Goal: Information Seeking & Learning: Find specific fact

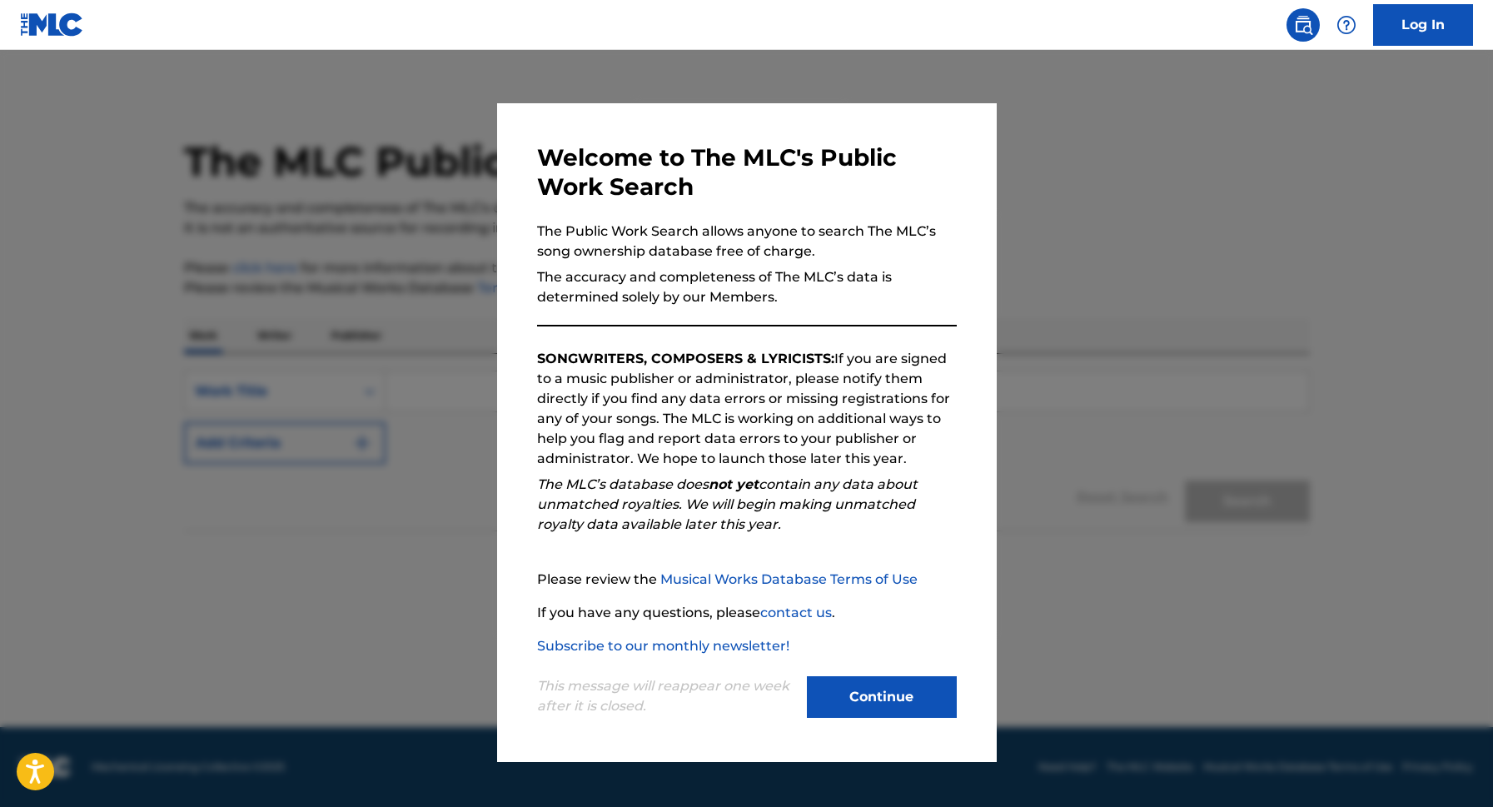
click at [876, 711] on button "Continue" at bounding box center [882, 697] width 150 height 42
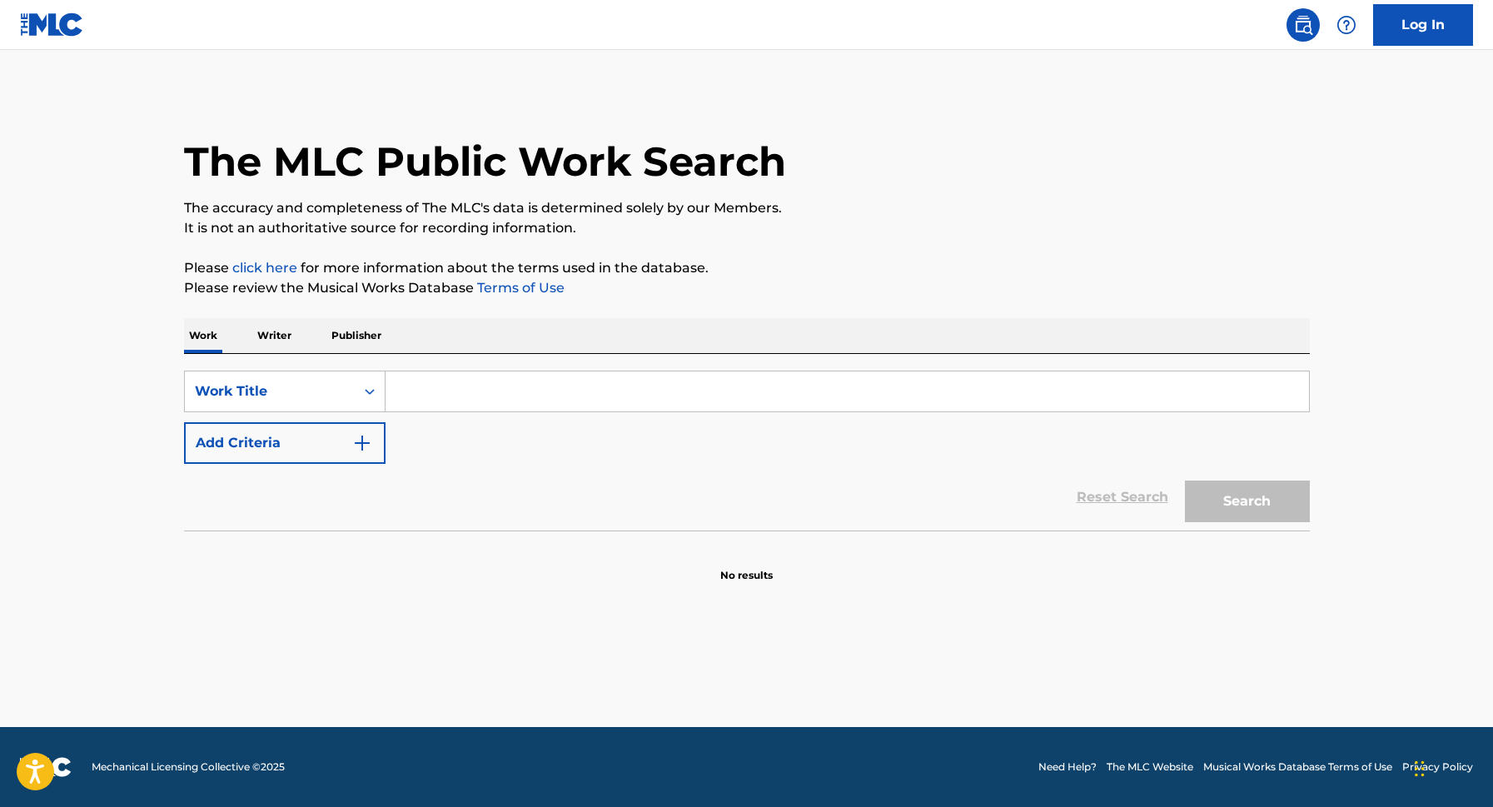
click at [467, 390] on input "Search Form" at bounding box center [848, 391] width 924 height 40
type input "n"
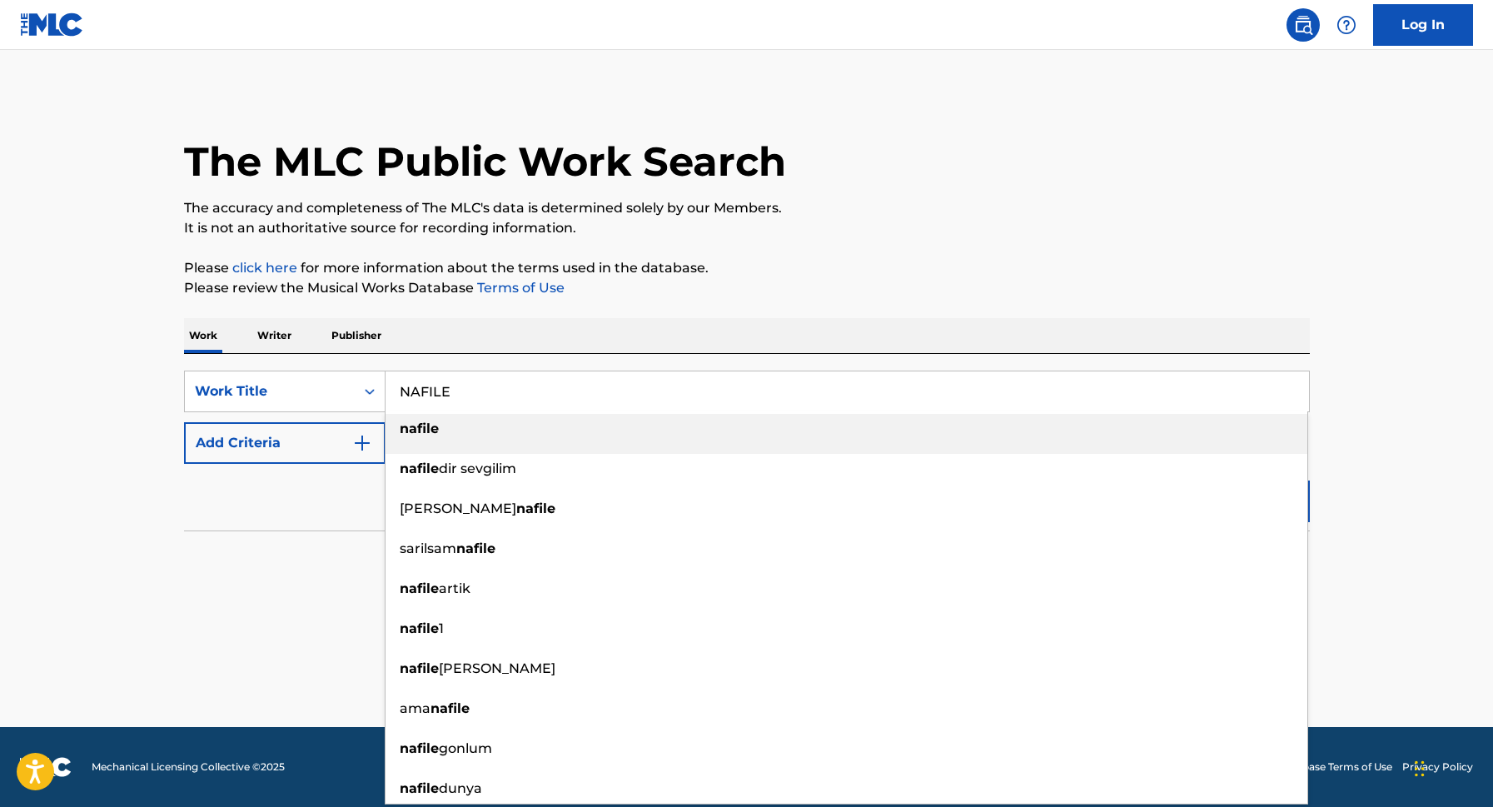
type input "NAFILE"
click at [488, 430] on div "nafile" at bounding box center [847, 429] width 922 height 30
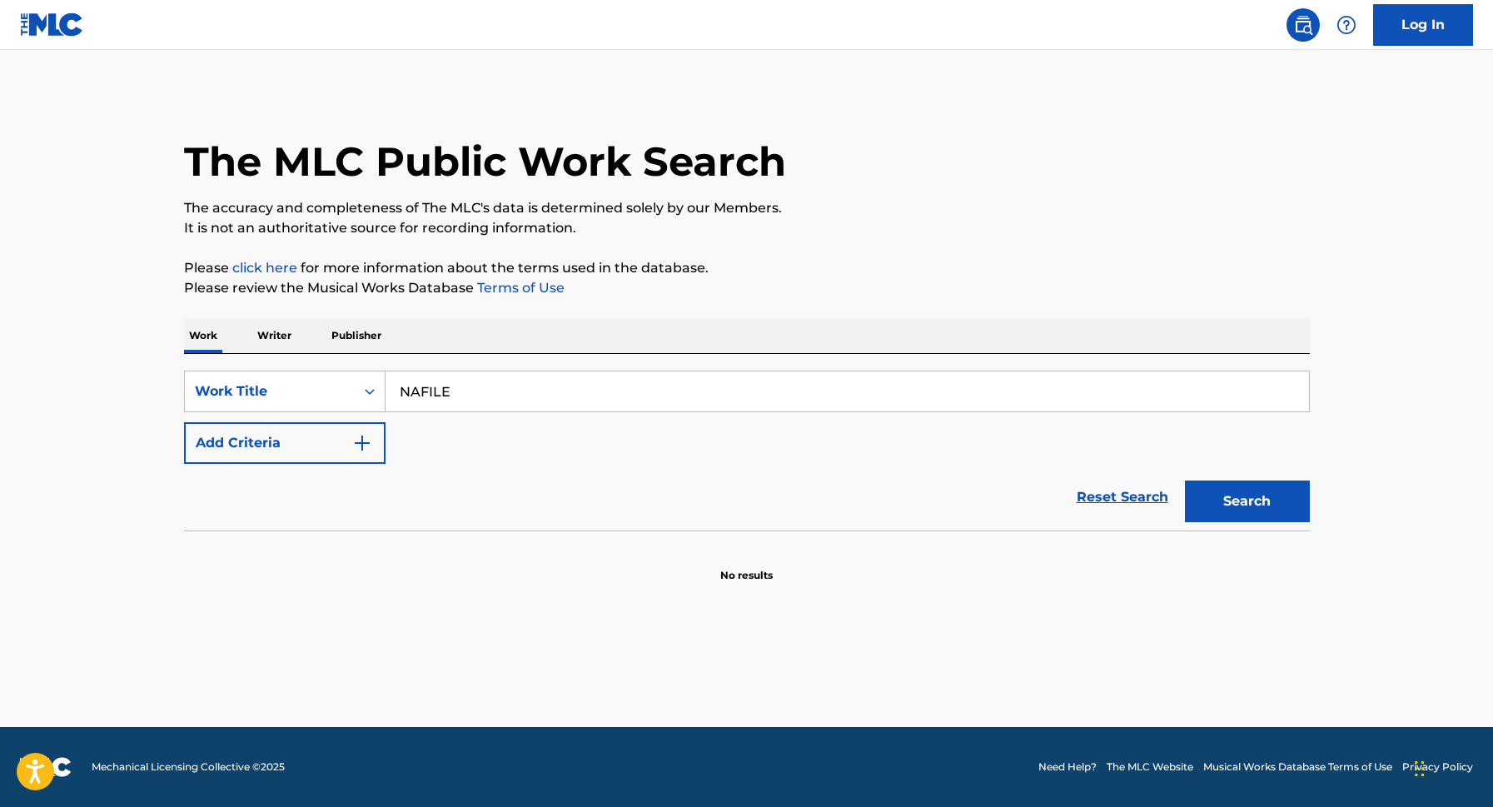
click at [340, 446] on button "Add Criteria" at bounding box center [285, 443] width 202 height 42
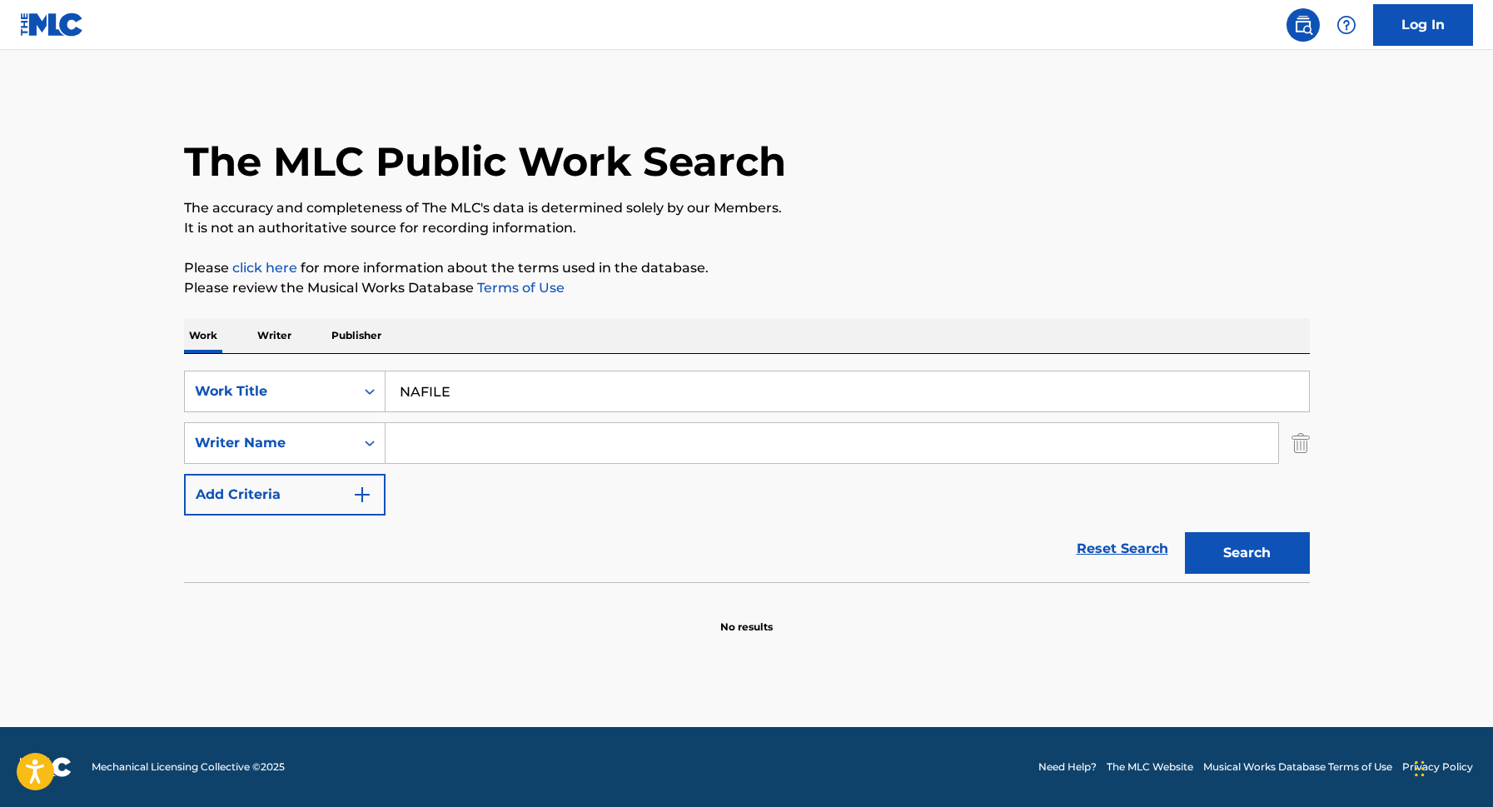
click at [441, 439] on input "Search Form" at bounding box center [832, 443] width 893 height 40
type input "S"
type input "k"
click at [361, 446] on icon "Search Form" at bounding box center [369, 443] width 17 height 17
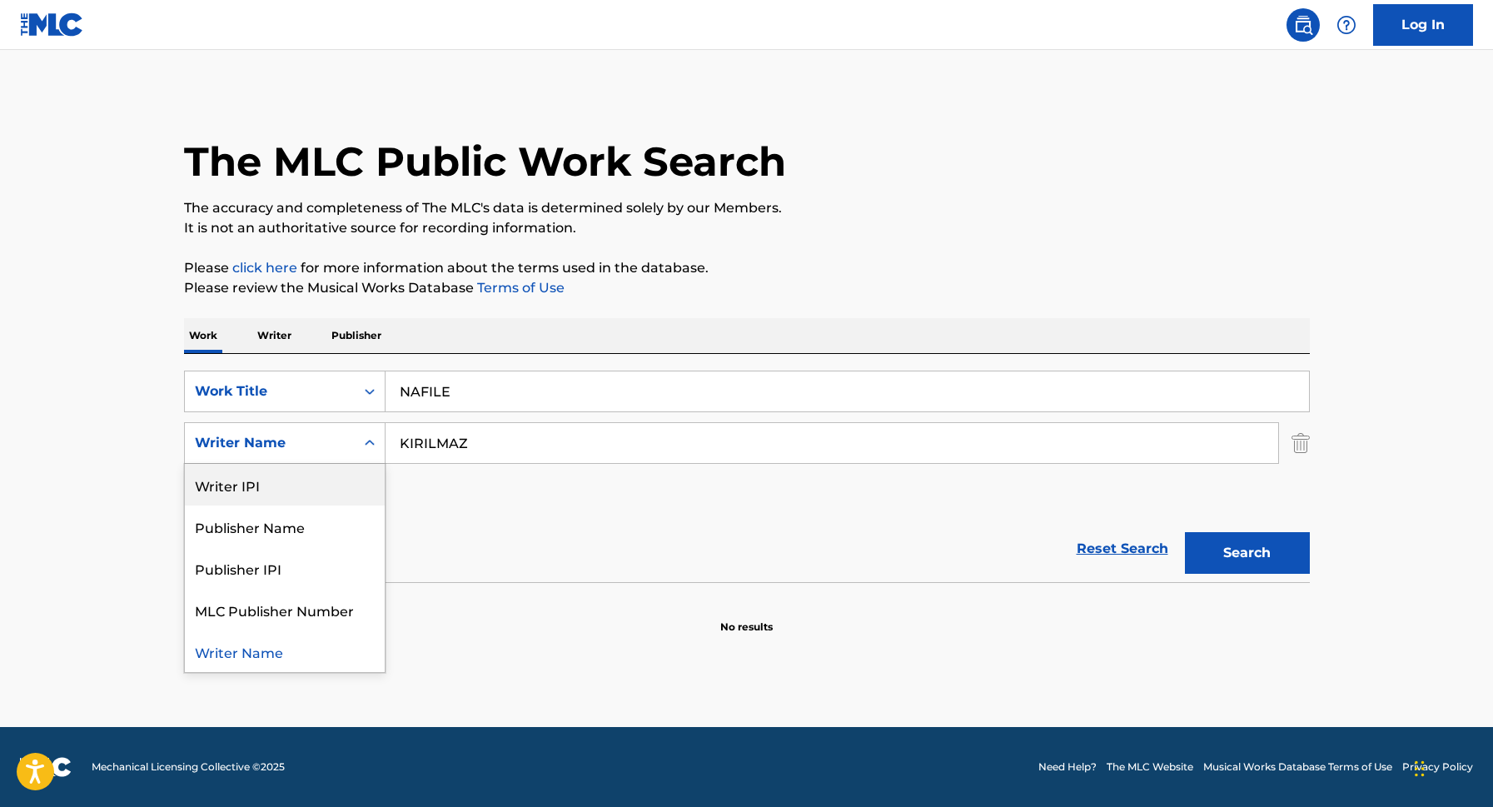
click at [401, 445] on input "KIRILMAZ" at bounding box center [832, 443] width 893 height 40
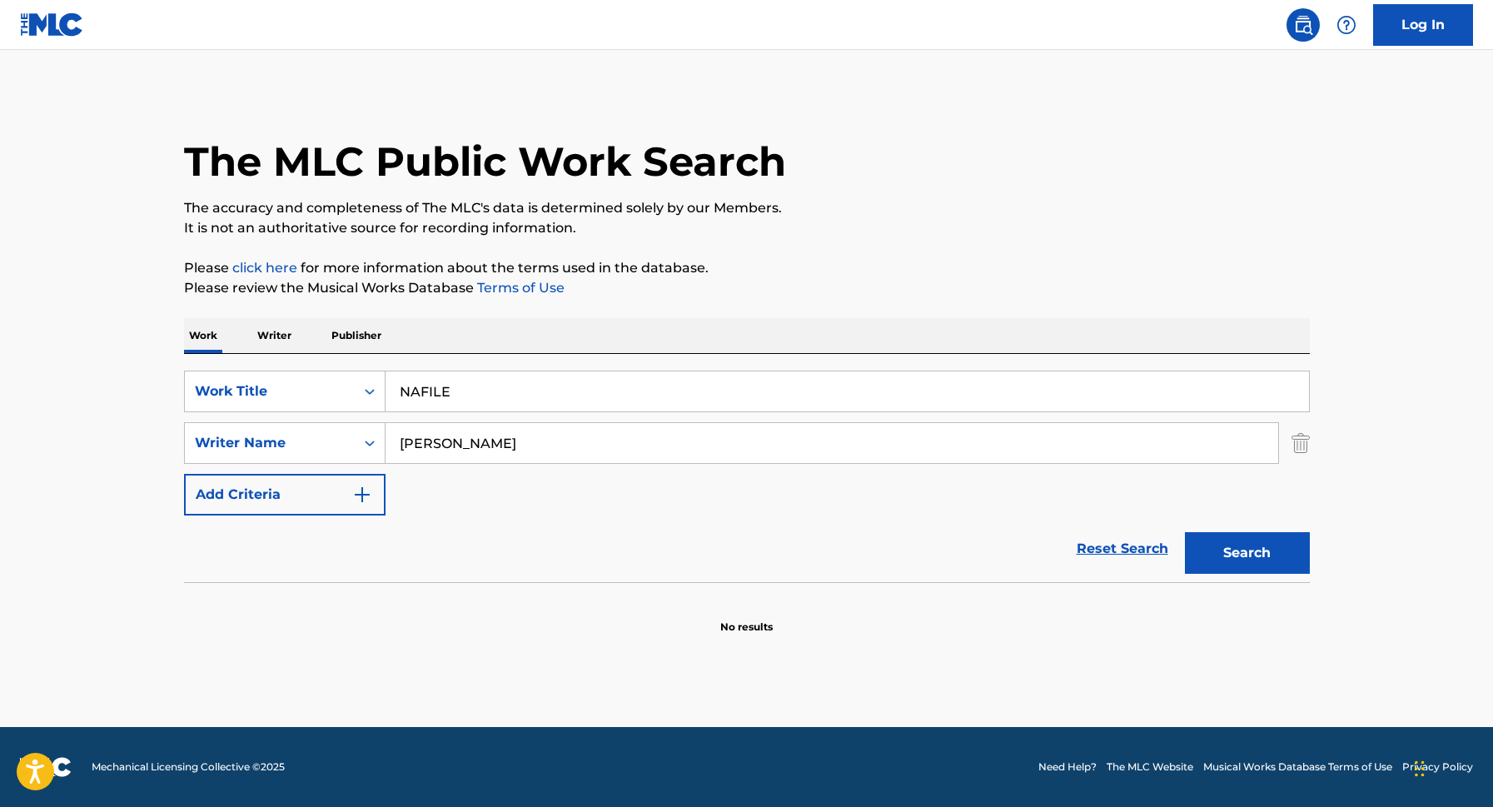
type input "[PERSON_NAME]"
click at [1185, 532] on button "Search" at bounding box center [1247, 553] width 125 height 42
drag, startPoint x: 524, startPoint y: 446, endPoint x: 284, endPoint y: 447, distance: 239.9
click at [284, 447] on div "SearchWithCriteriae1b2768a-9299-4bc3-9b6e-deceaef30557 Writer Name [PERSON_NAME]" at bounding box center [747, 443] width 1126 height 42
click at [1185, 532] on button "Search" at bounding box center [1247, 553] width 125 height 42
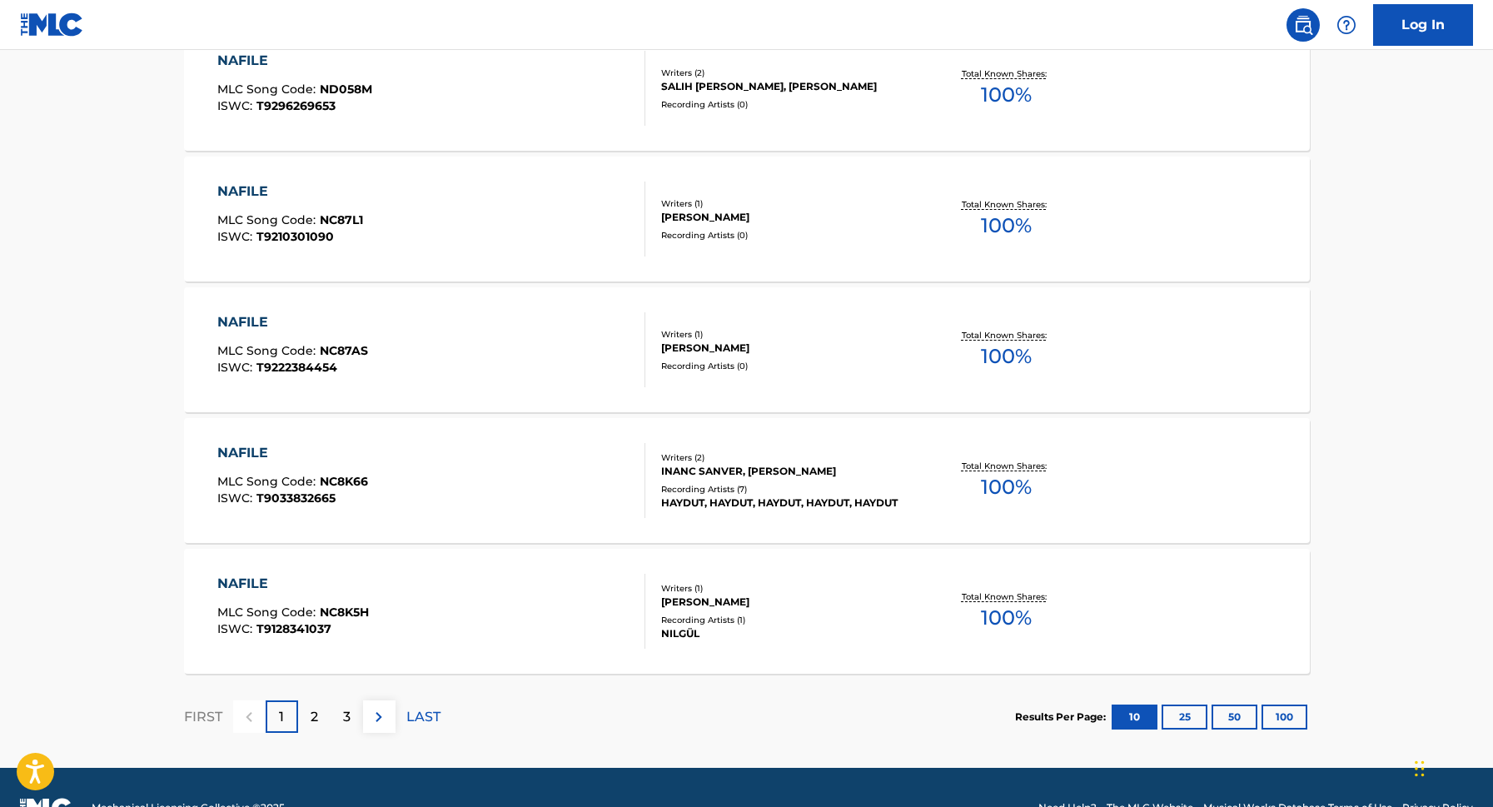
scroll to position [39, 0]
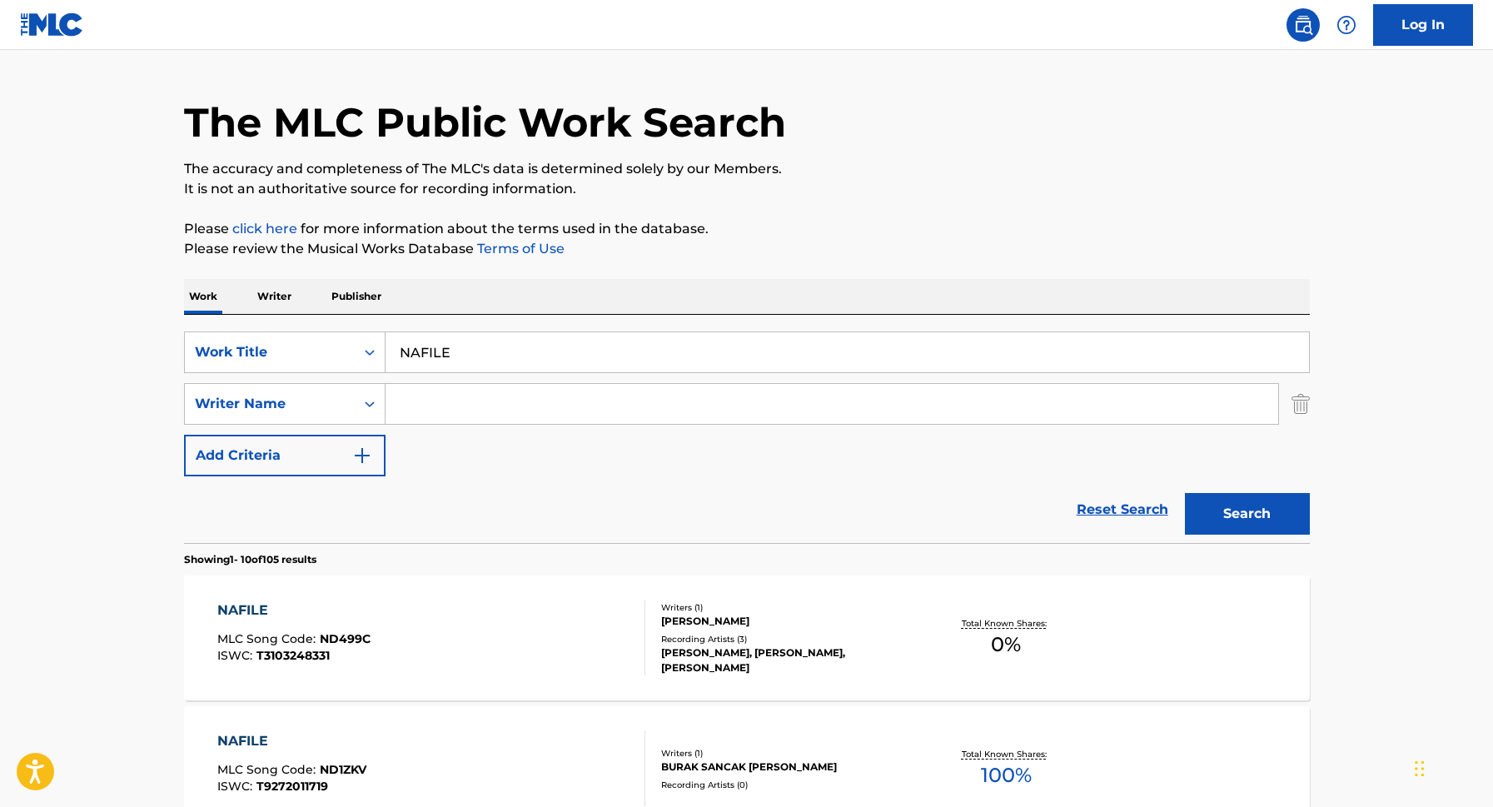
click at [323, 712] on div "NAFILE MLC Song Code : ND1ZKV ISWC : T9272011719 Writers ( 1 ) [PERSON_NAME] [P…" at bounding box center [747, 768] width 1126 height 125
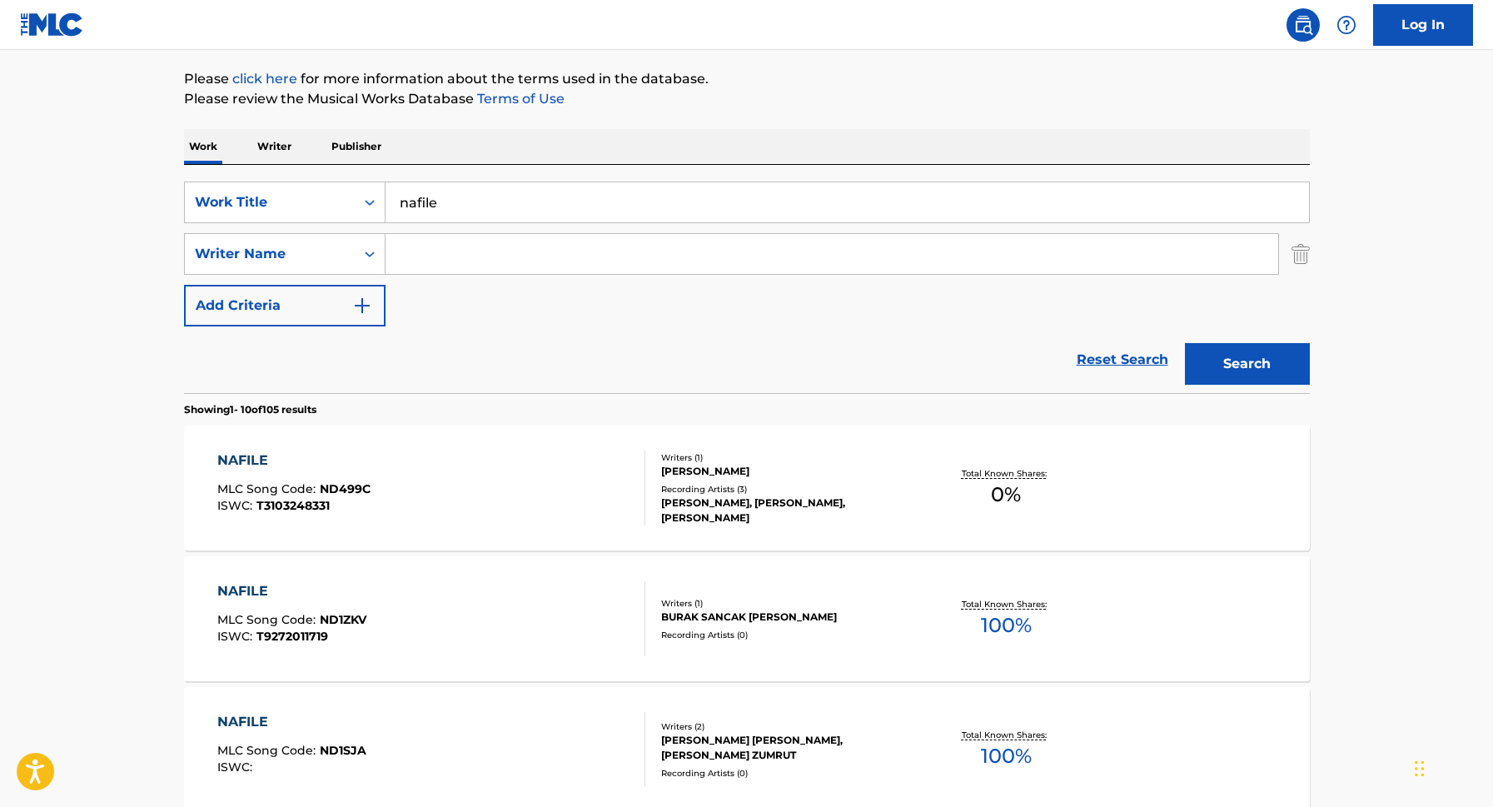
scroll to position [198, 0]
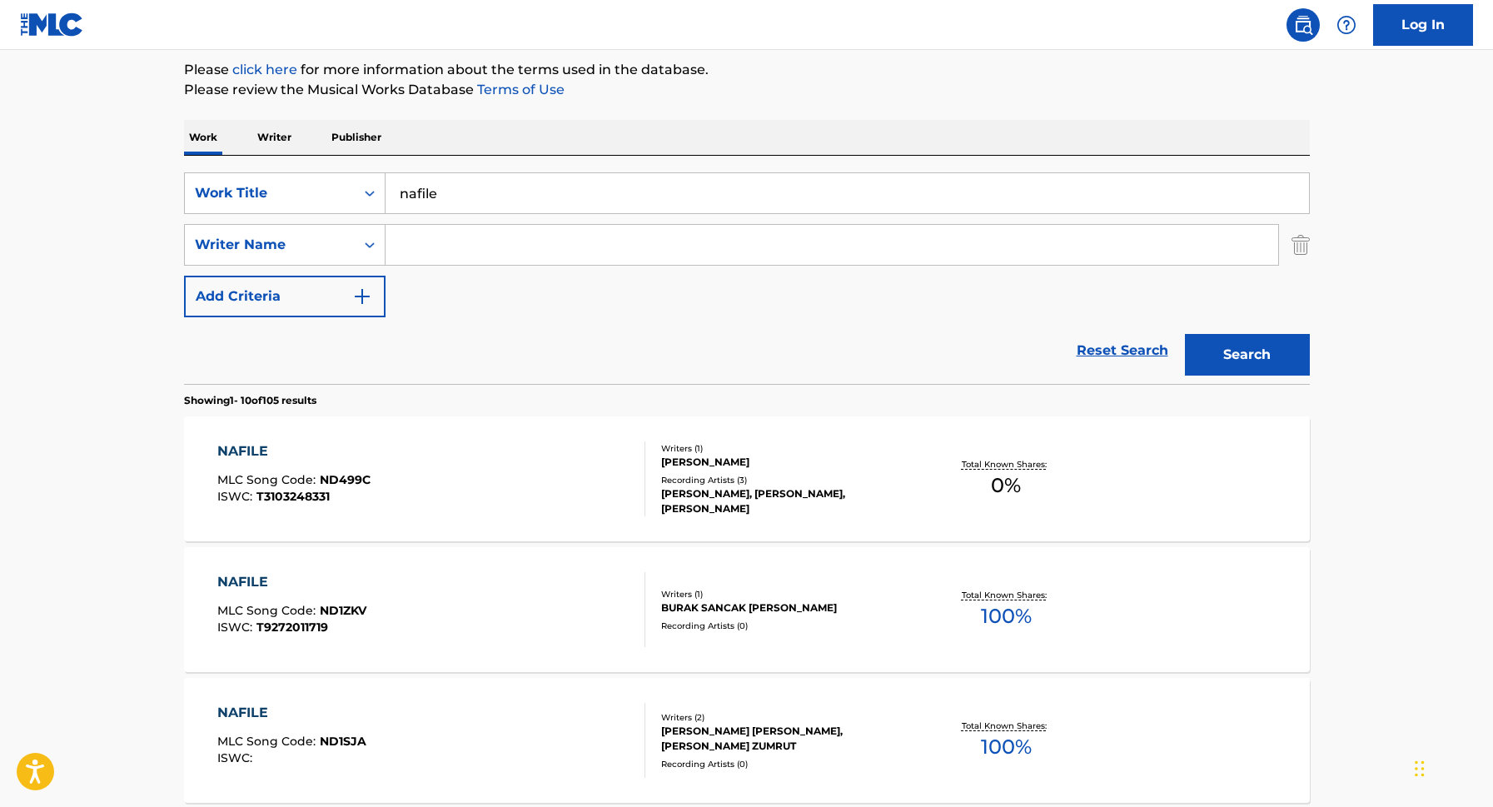
click at [452, 197] on input "nafile" at bounding box center [848, 193] width 924 height 40
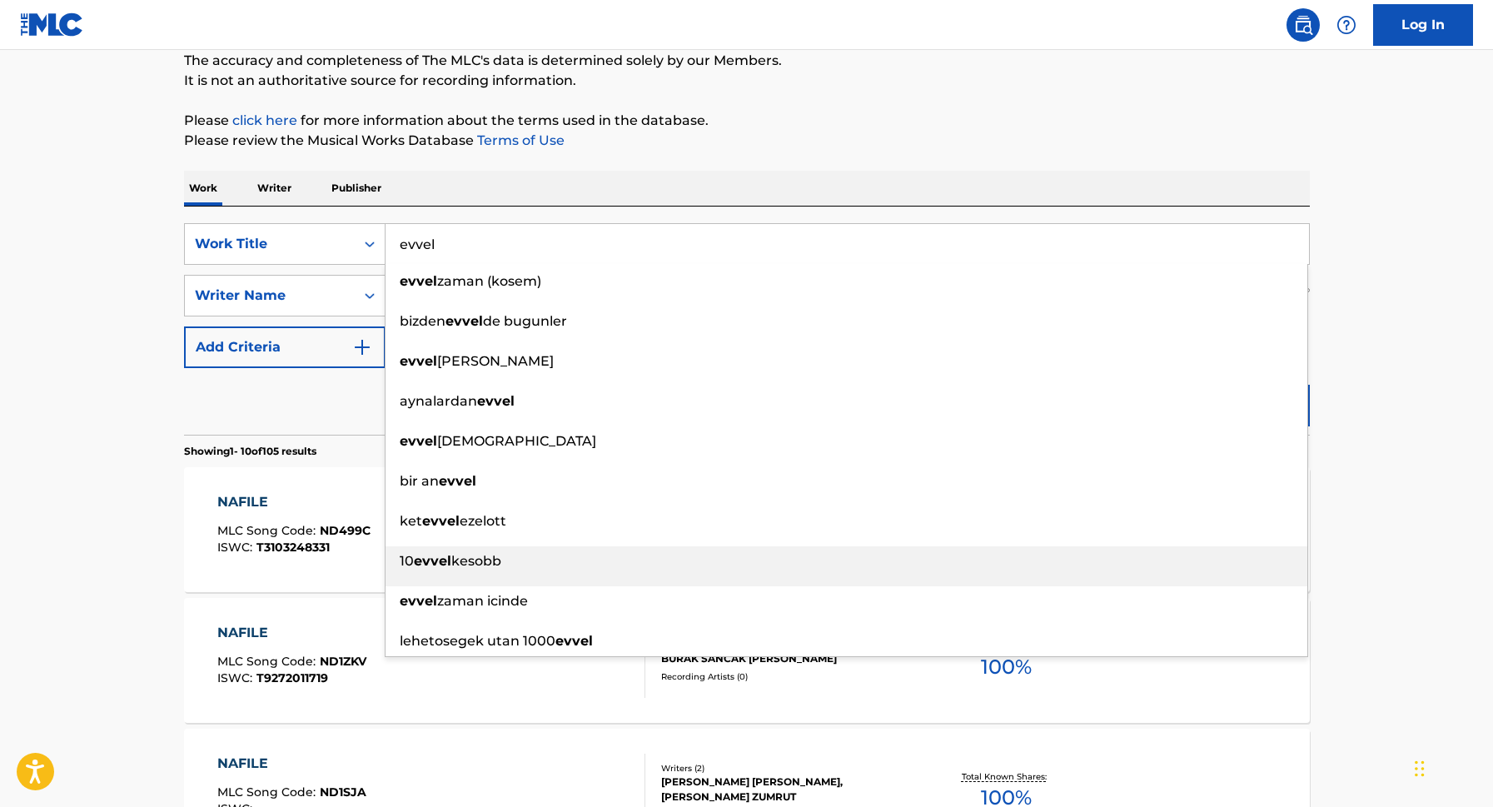
scroll to position [0, 0]
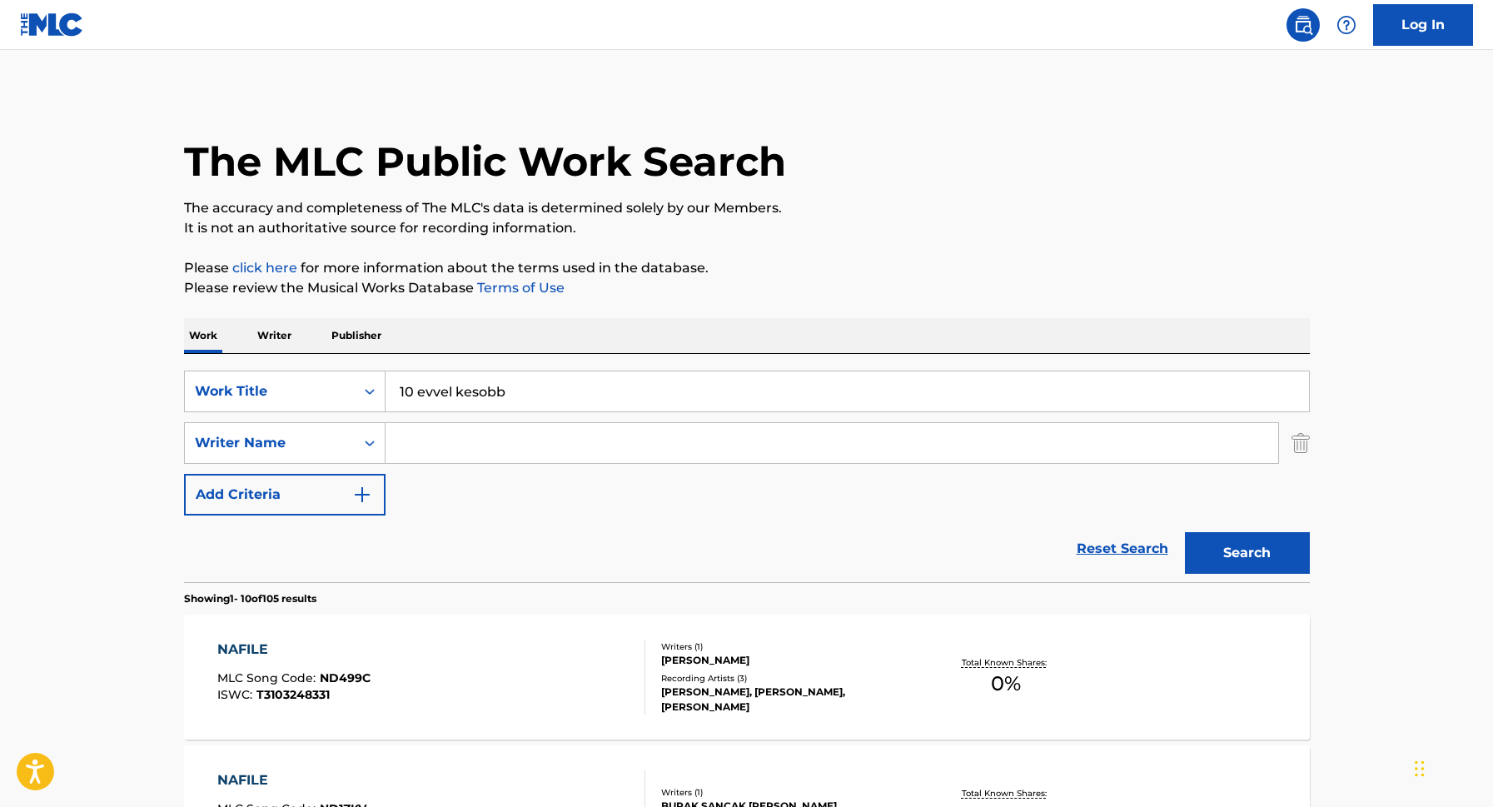
click at [587, 391] on input "10 evvel kesobb" at bounding box center [848, 391] width 924 height 40
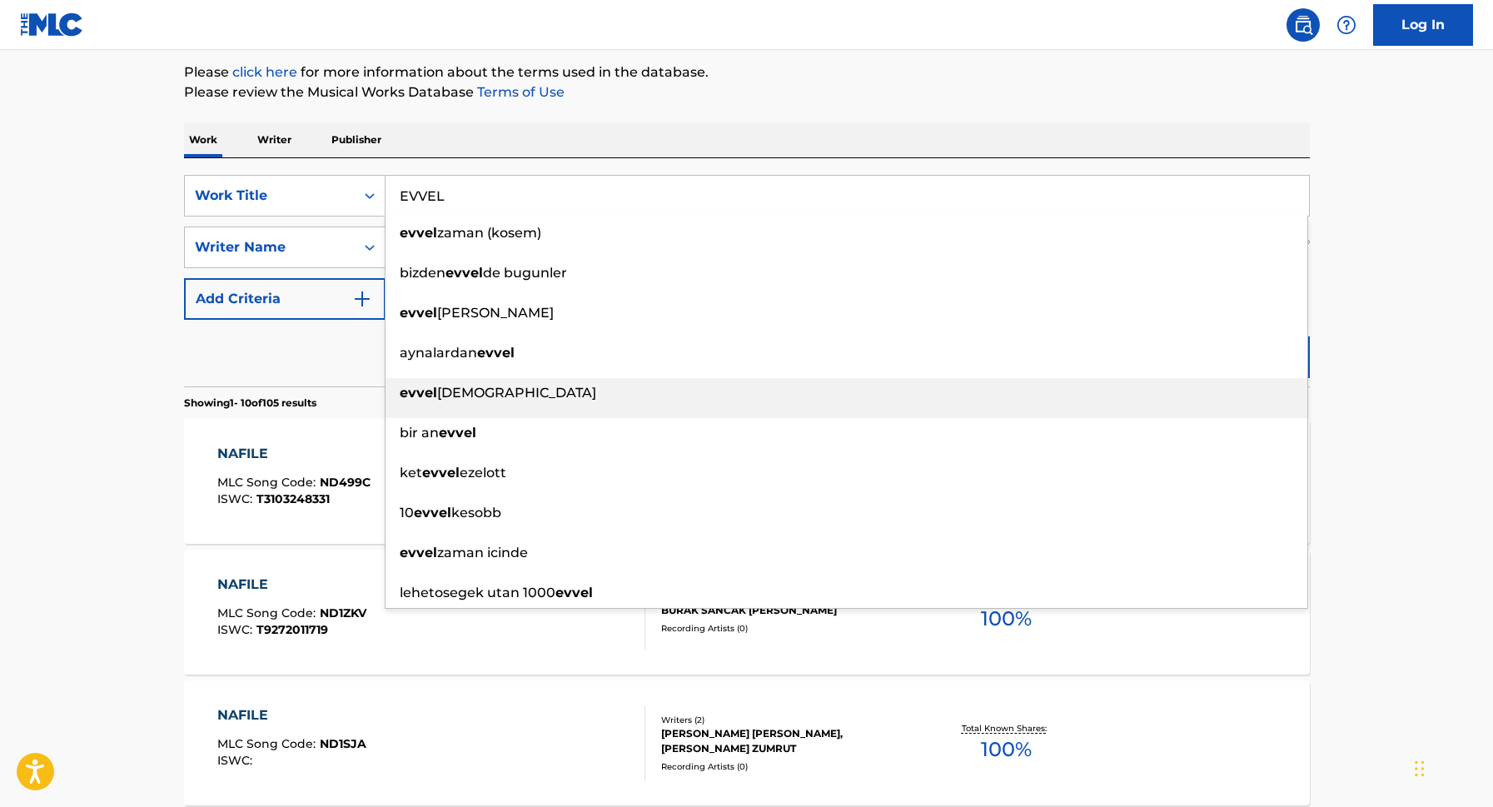
scroll to position [199, 0]
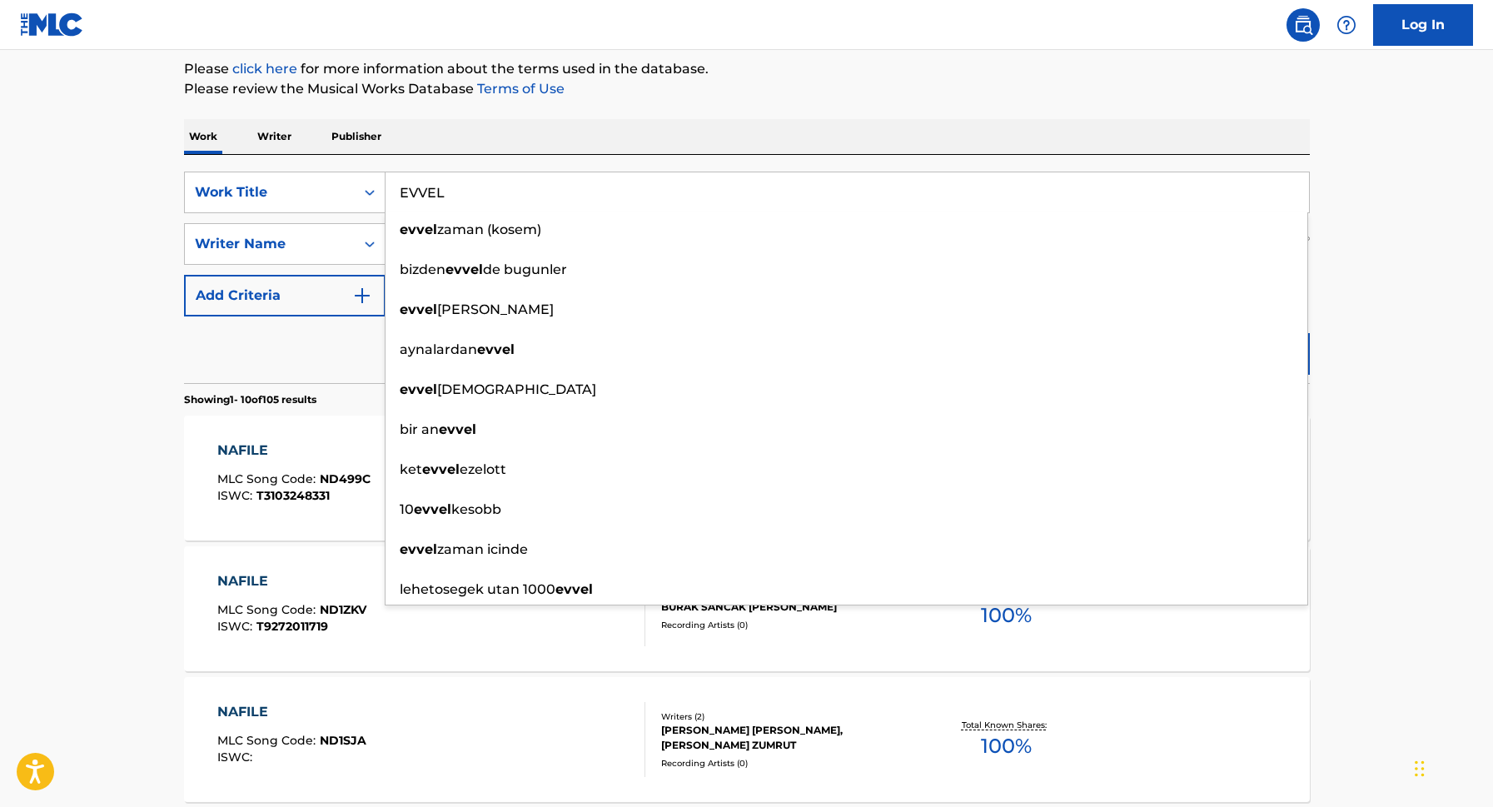
click at [460, 195] on input "EVVEL" at bounding box center [848, 192] width 924 height 40
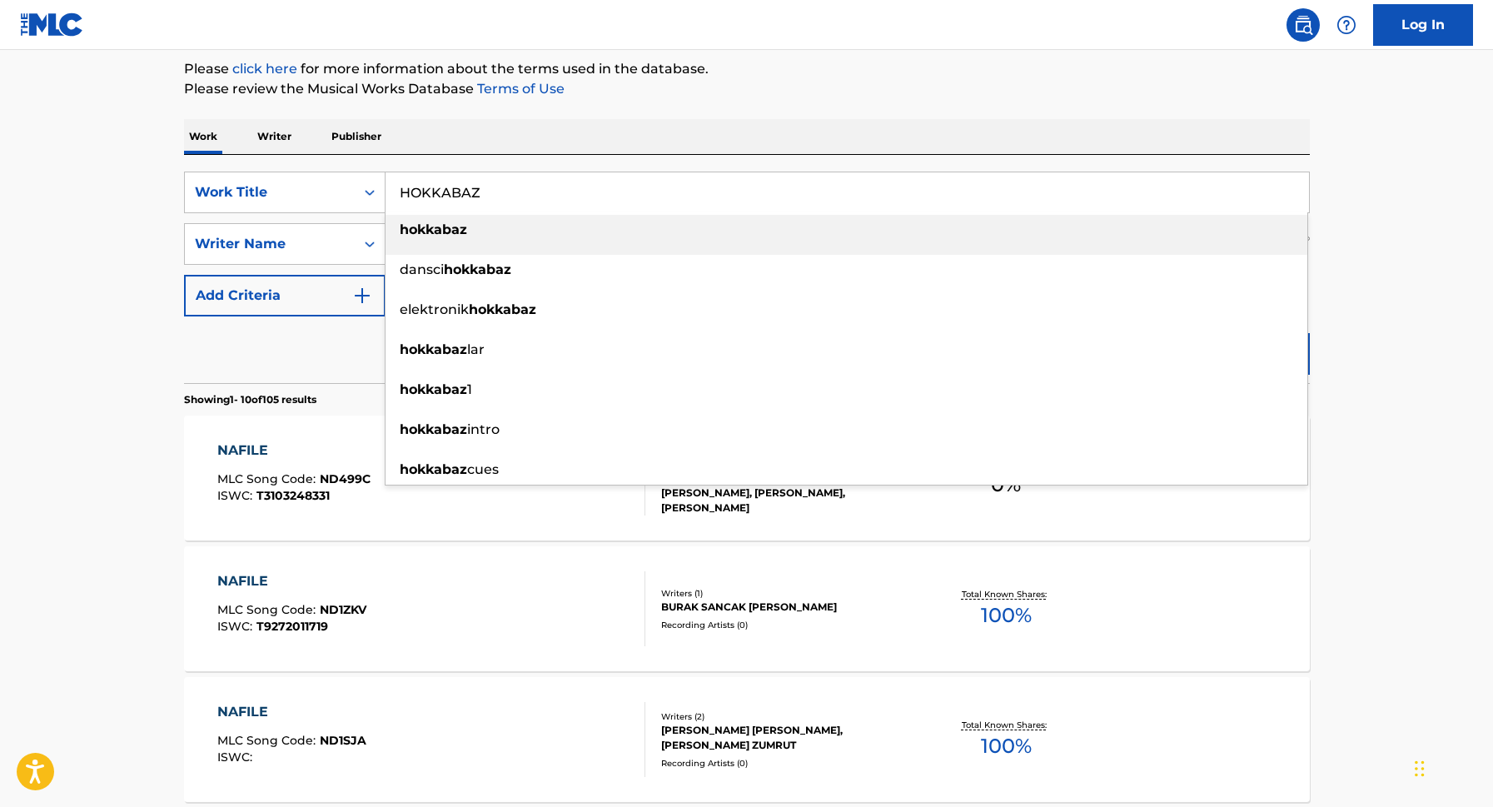
click at [479, 237] on div "hokkabaz" at bounding box center [847, 230] width 922 height 30
type input "hokkabaz"
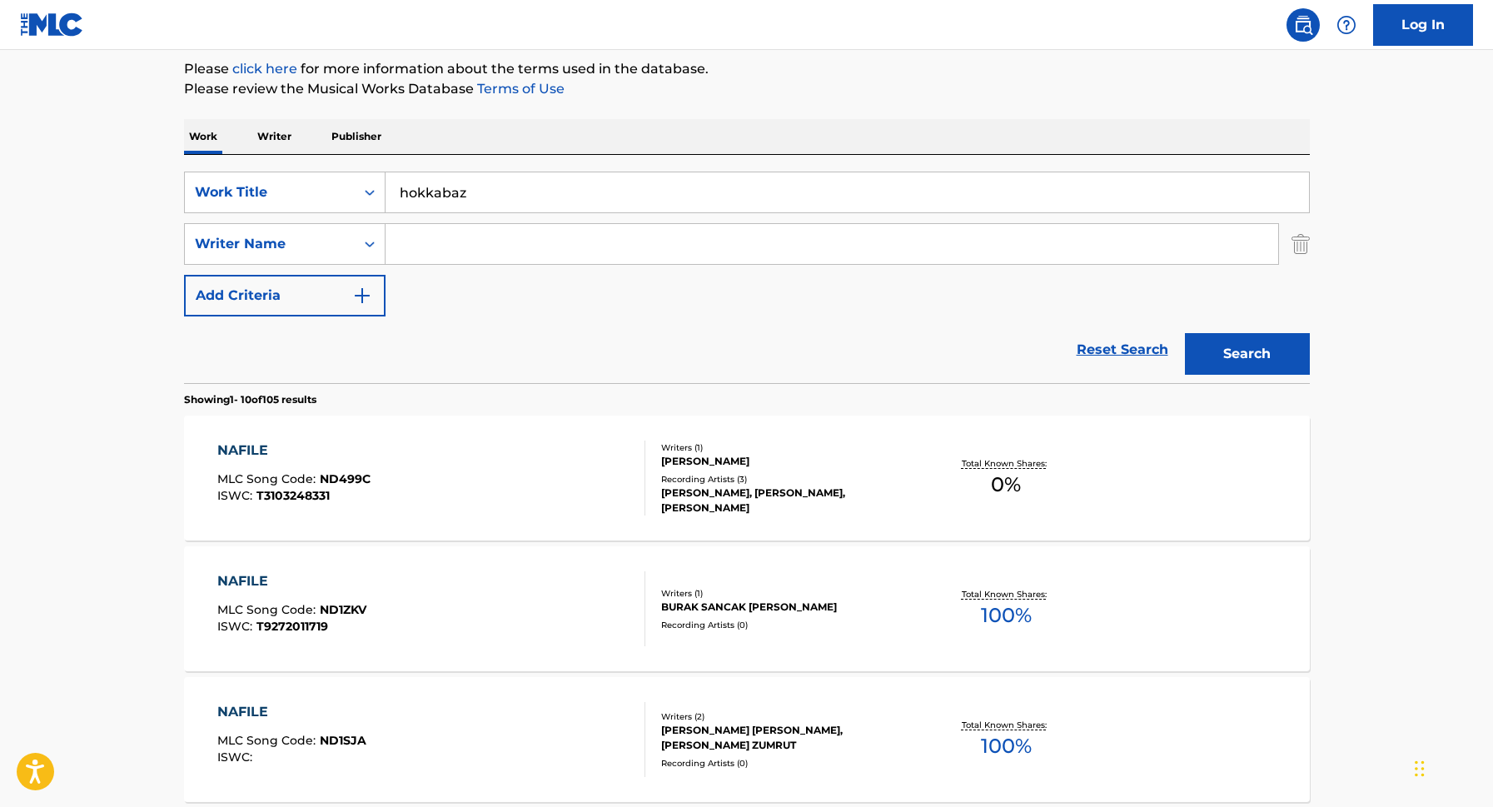
click at [1270, 348] on button "Search" at bounding box center [1247, 354] width 125 height 42
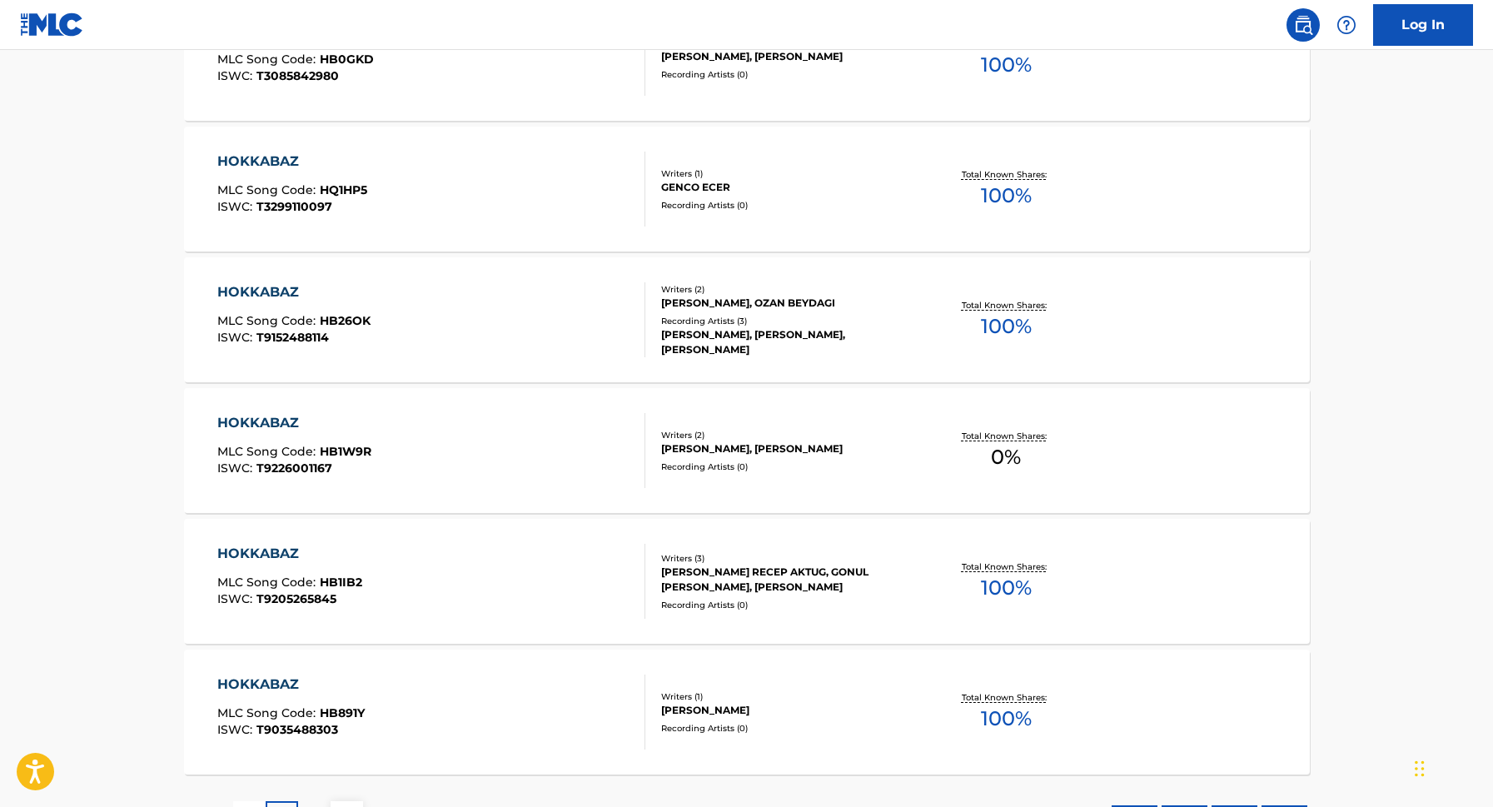
scroll to position [1283, 0]
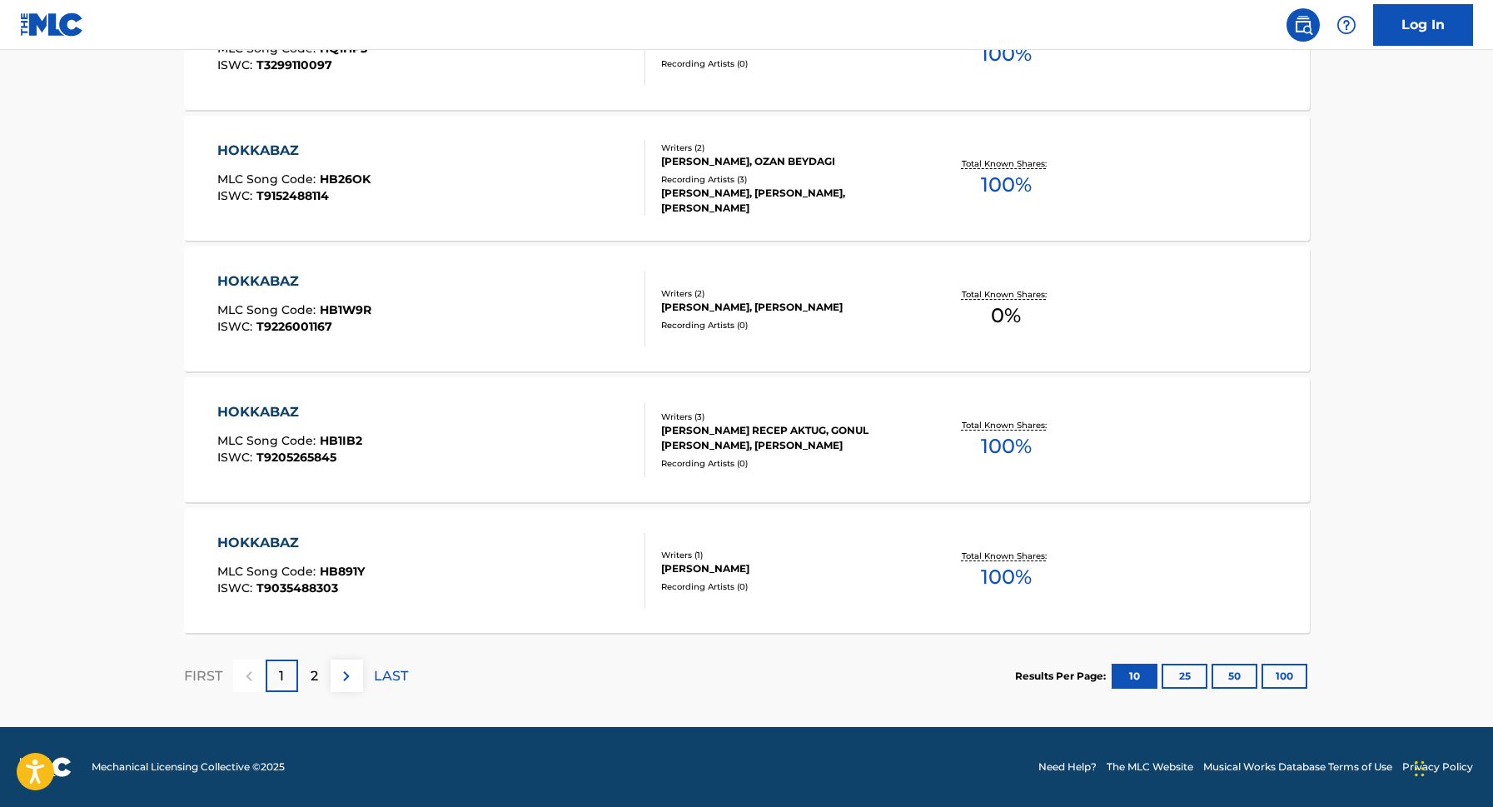
click at [318, 675] on div "2" at bounding box center [314, 676] width 32 height 32
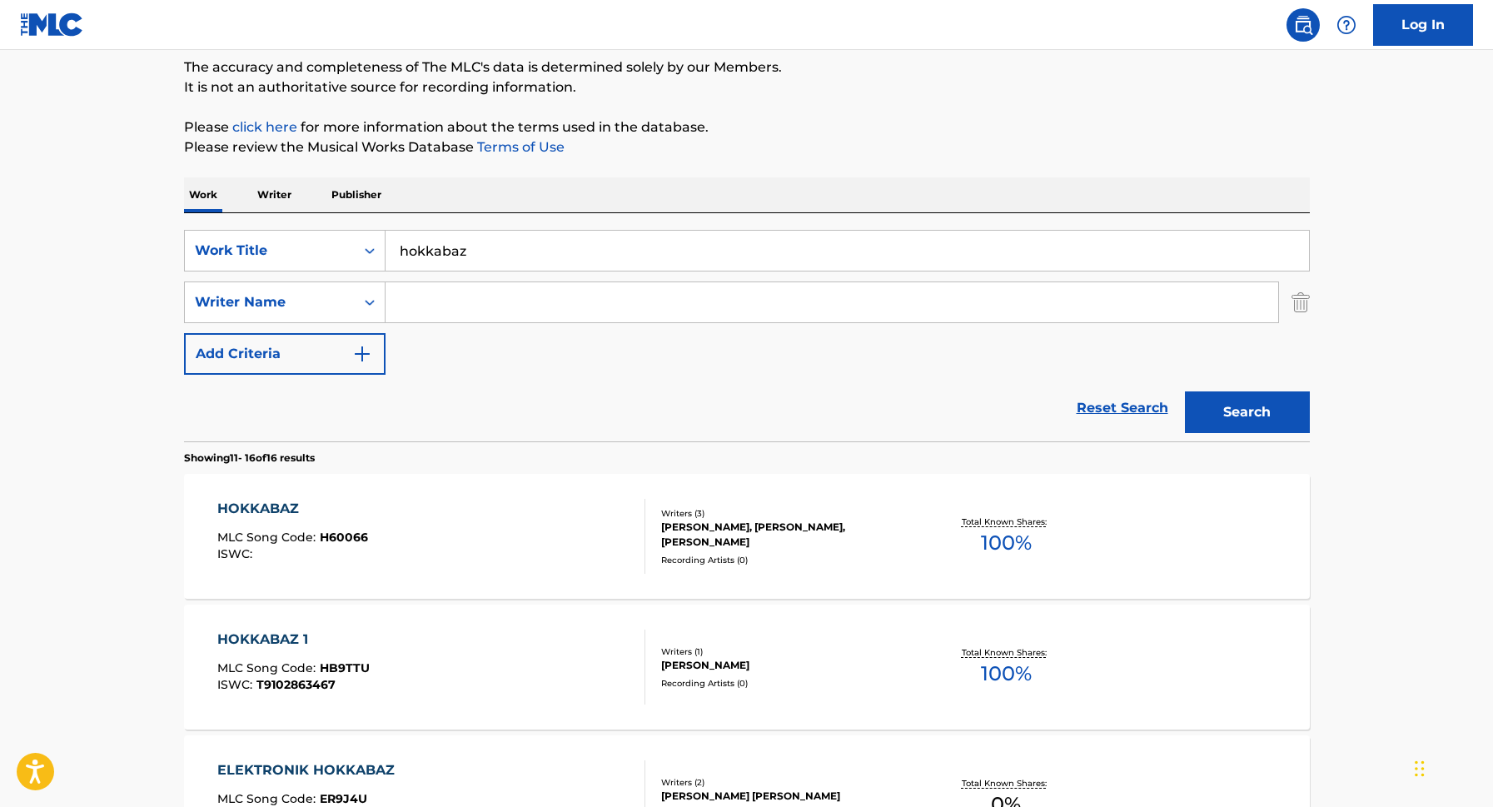
scroll to position [151, 0]
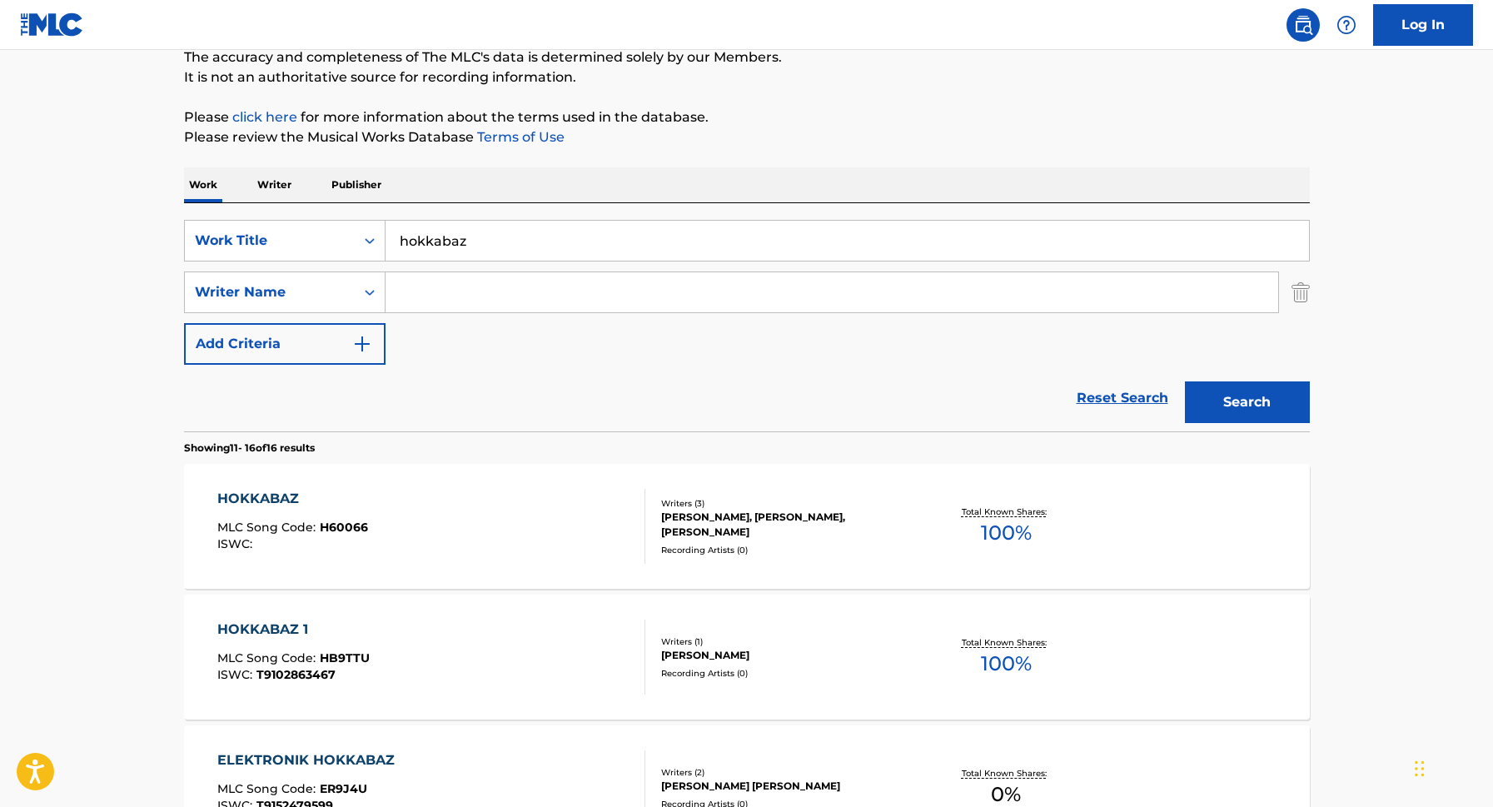
click at [947, 548] on div "Total Known Shares: 100 %" at bounding box center [1006, 526] width 187 height 51
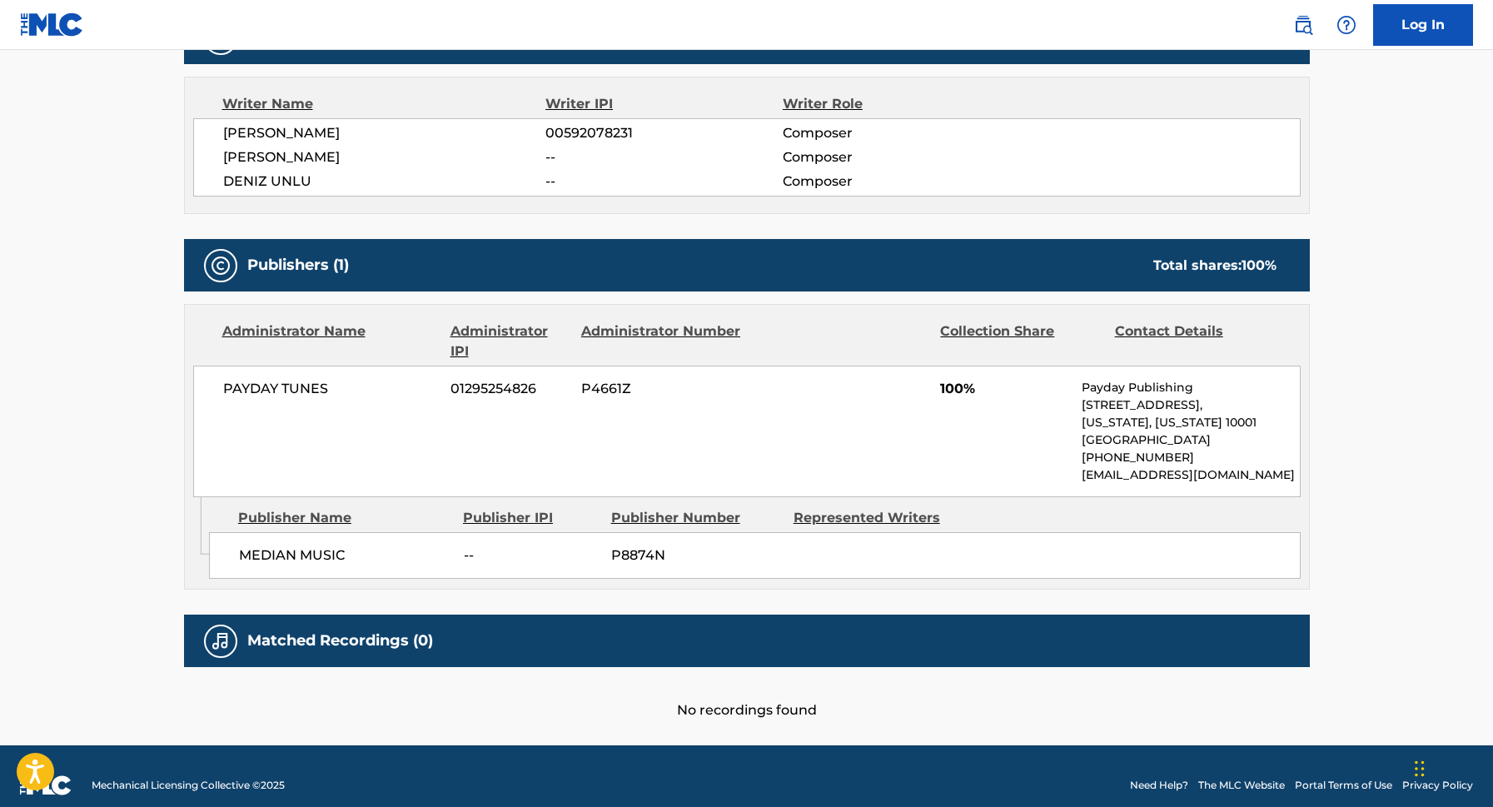
scroll to position [686, 0]
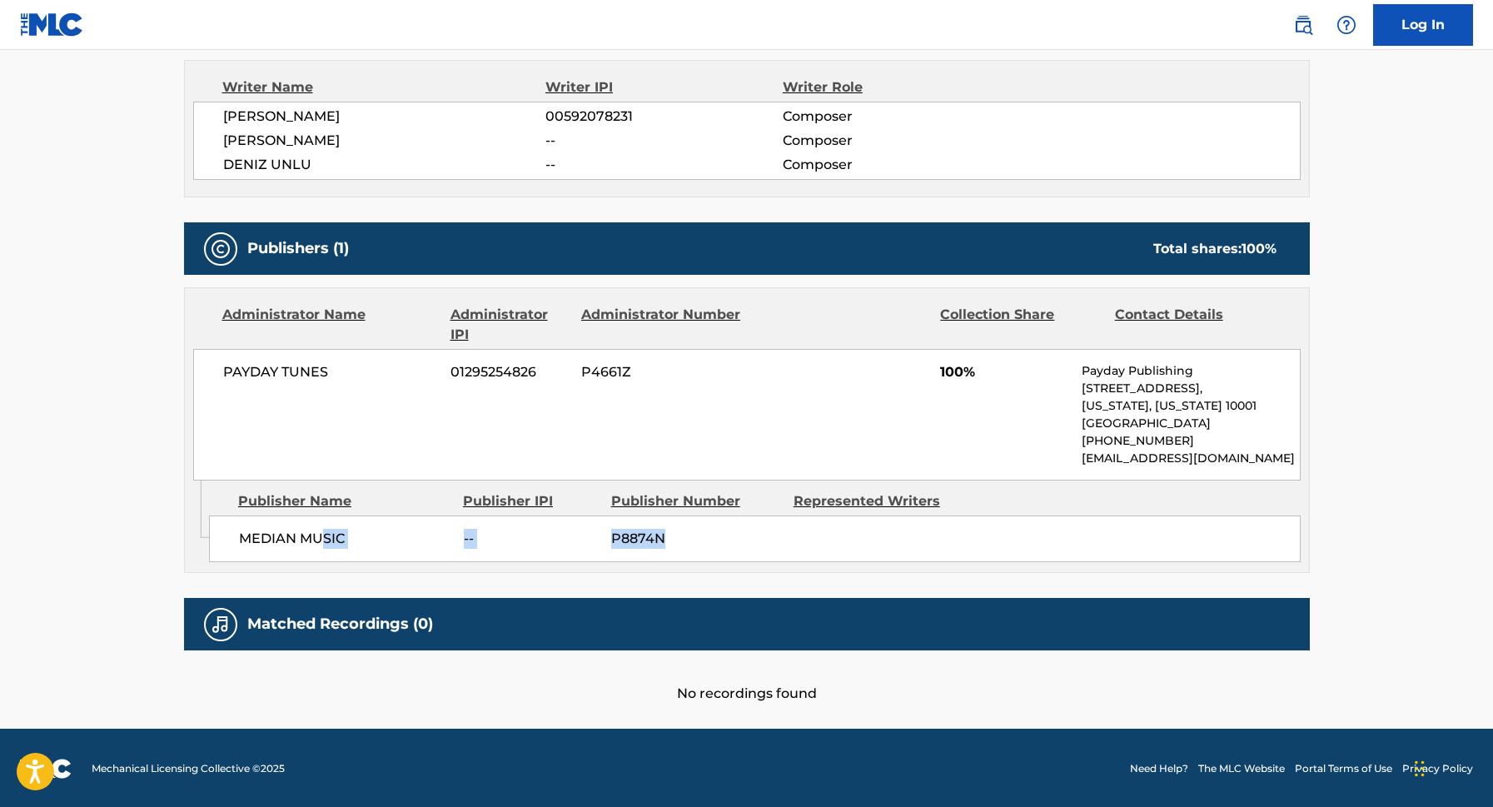
drag, startPoint x: 320, startPoint y: 534, endPoint x: 873, endPoint y: 568, distance: 554.1
click at [873, 568] on div "Admin Original Publisher Connecting Line Publisher Name Publisher IPI Publisher…" at bounding box center [747, 527] width 1124 height 92
click at [701, 484] on div "Publisher Name Publisher IPI Publisher Number Represented Writers MEDIAN MUSIC …" at bounding box center [759, 522] width 1100 height 83
drag, startPoint x: 242, startPoint y: 367, endPoint x: 651, endPoint y: 359, distance: 409.0
click at [655, 359] on div "PAYDAY TUNES 01295254826 P4661Z 100% Payday Publishing [STREET_ADDRESS][US_STAT…" at bounding box center [747, 415] width 1108 height 132
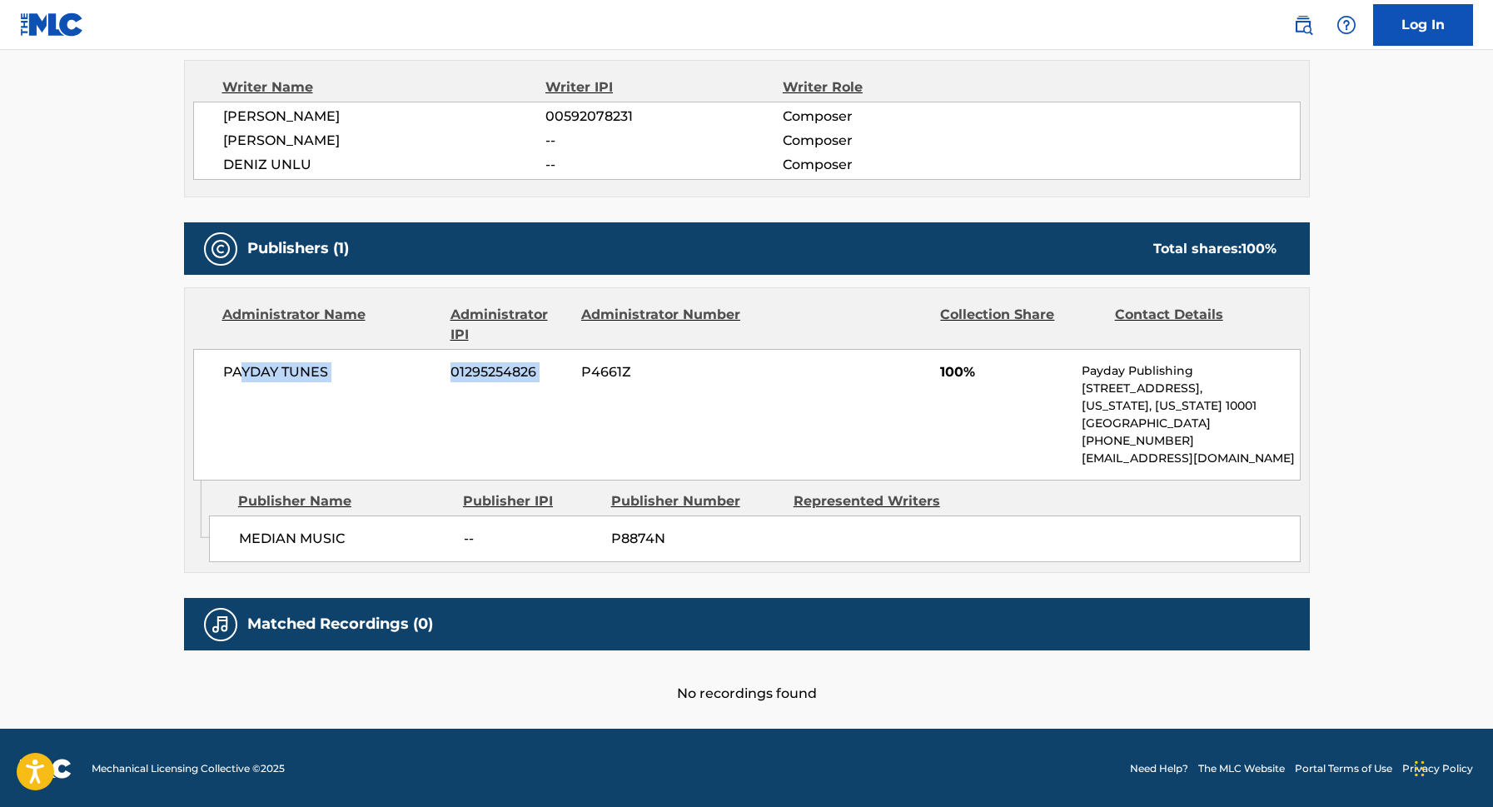
click at [806, 350] on div "PAYDAY TUNES 01295254826 P4661Z 100% Payday Publishing [STREET_ADDRESS][US_STAT…" at bounding box center [747, 415] width 1108 height 132
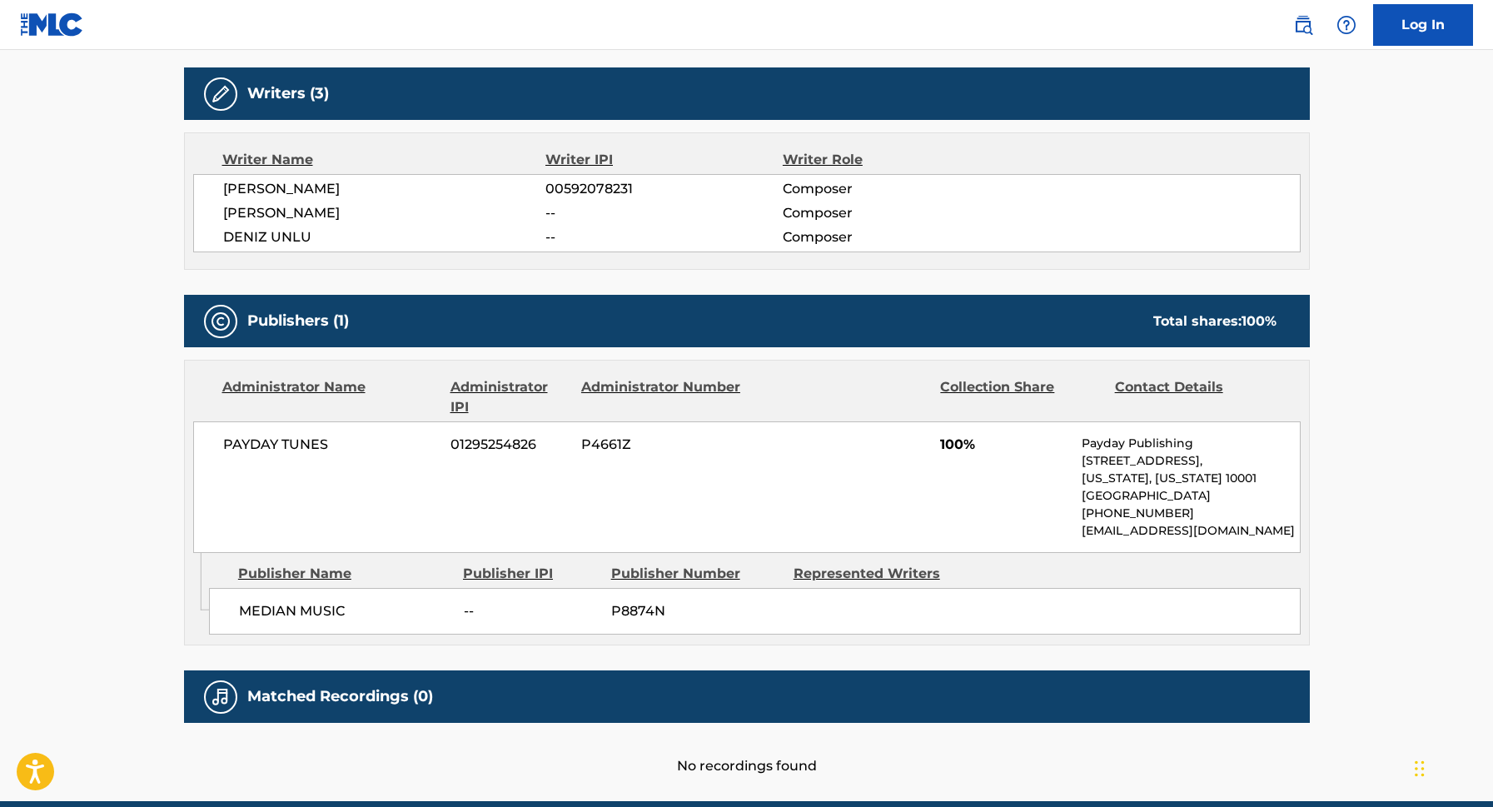
scroll to position [613, 0]
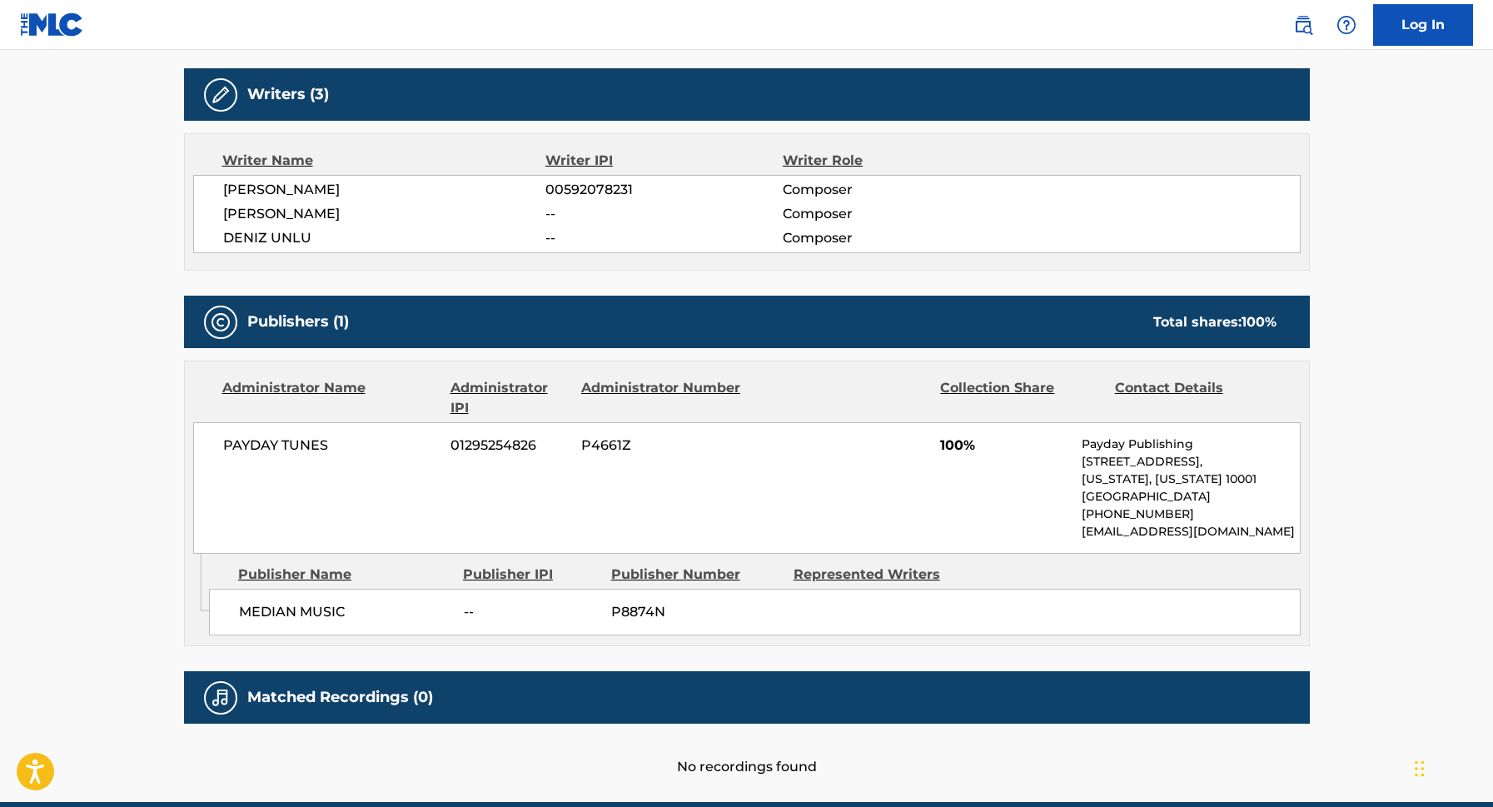
click at [1166, 437] on p "Payday Publishing" at bounding box center [1190, 444] width 217 height 17
copy p "Payday Publishing"
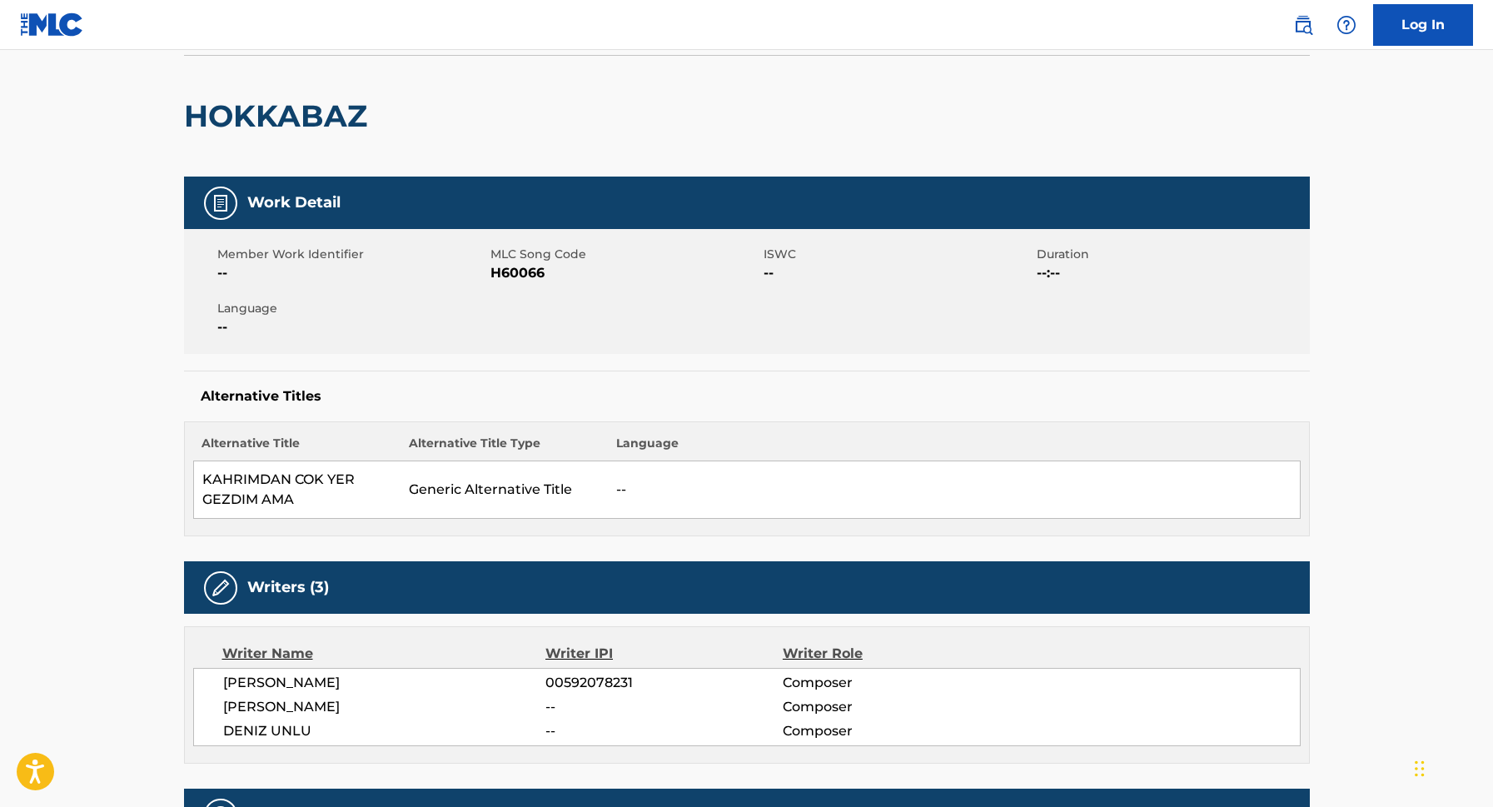
scroll to position [0, 0]
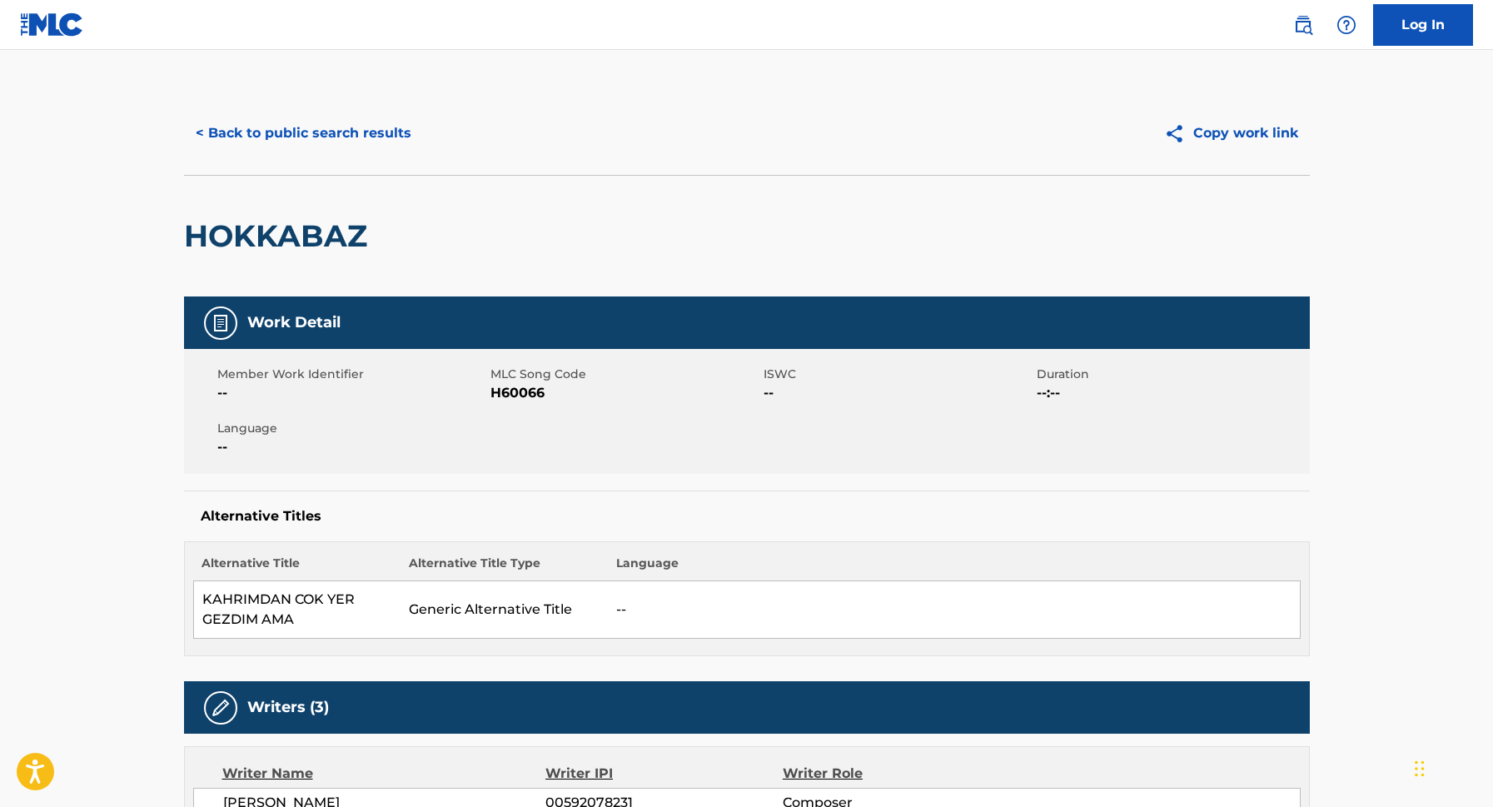
click at [212, 135] on button "< Back to public search results" at bounding box center [303, 133] width 239 height 42
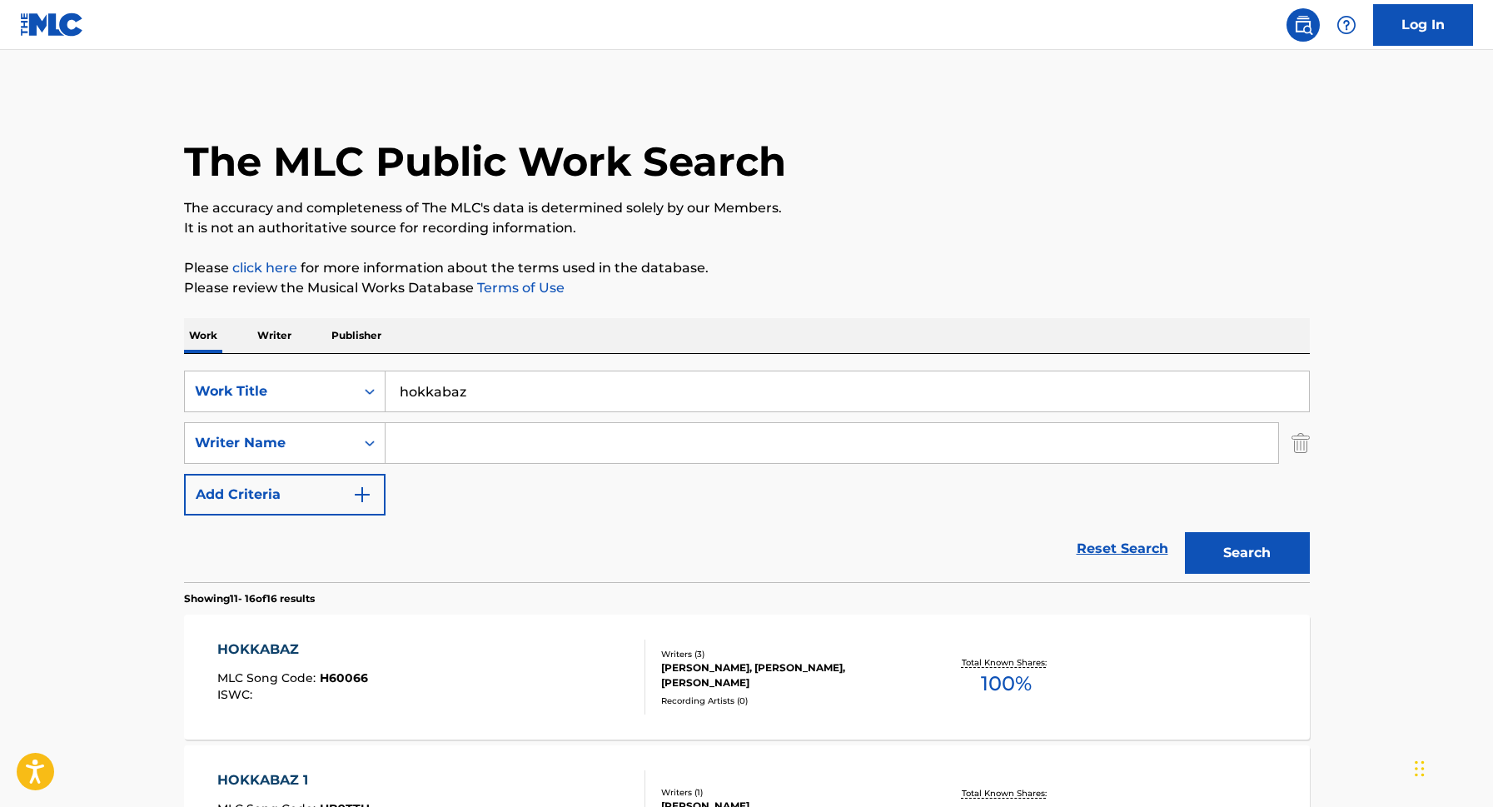
scroll to position [151, 0]
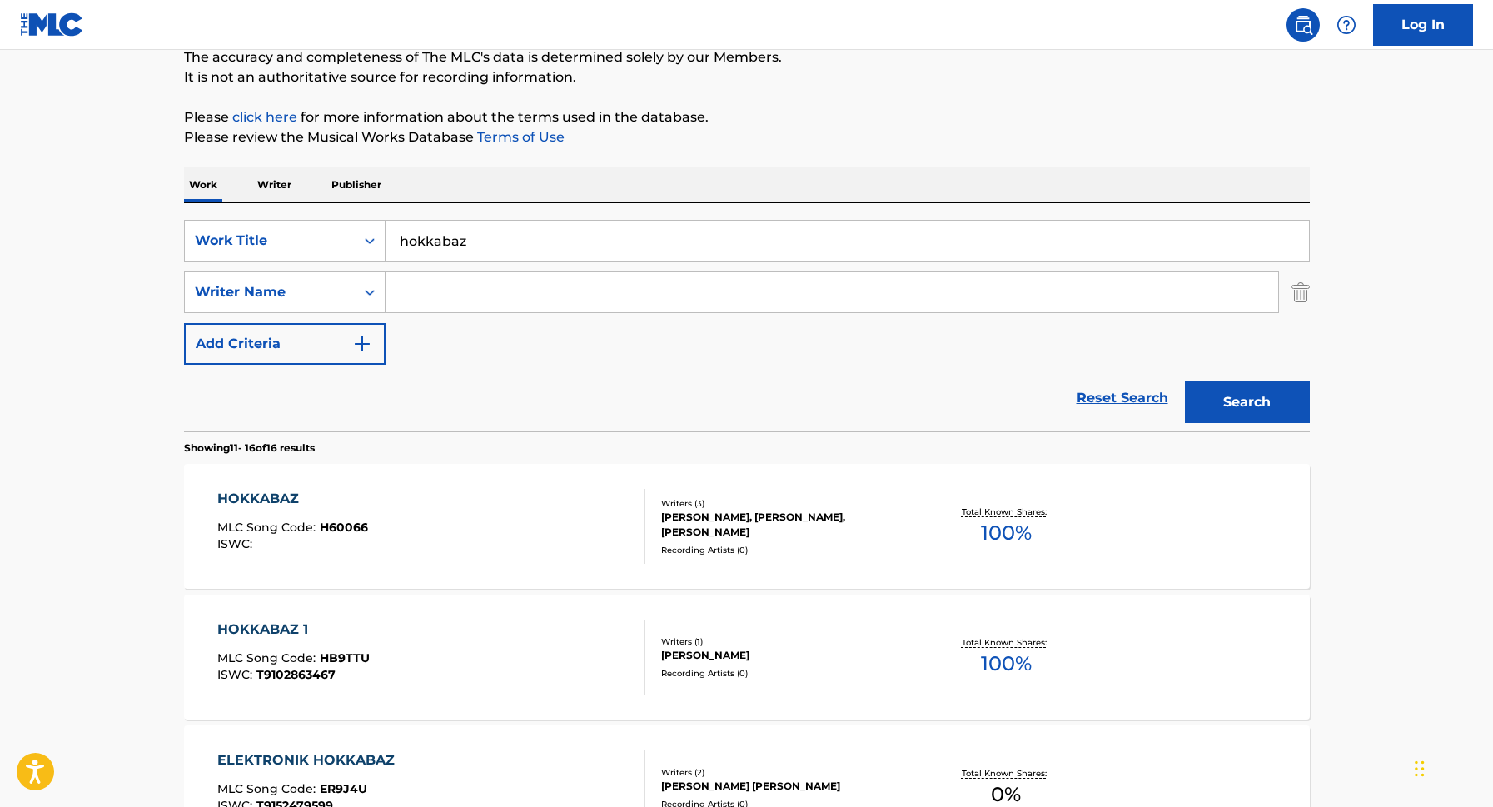
click at [282, 187] on p "Writer" at bounding box center [274, 184] width 44 height 35
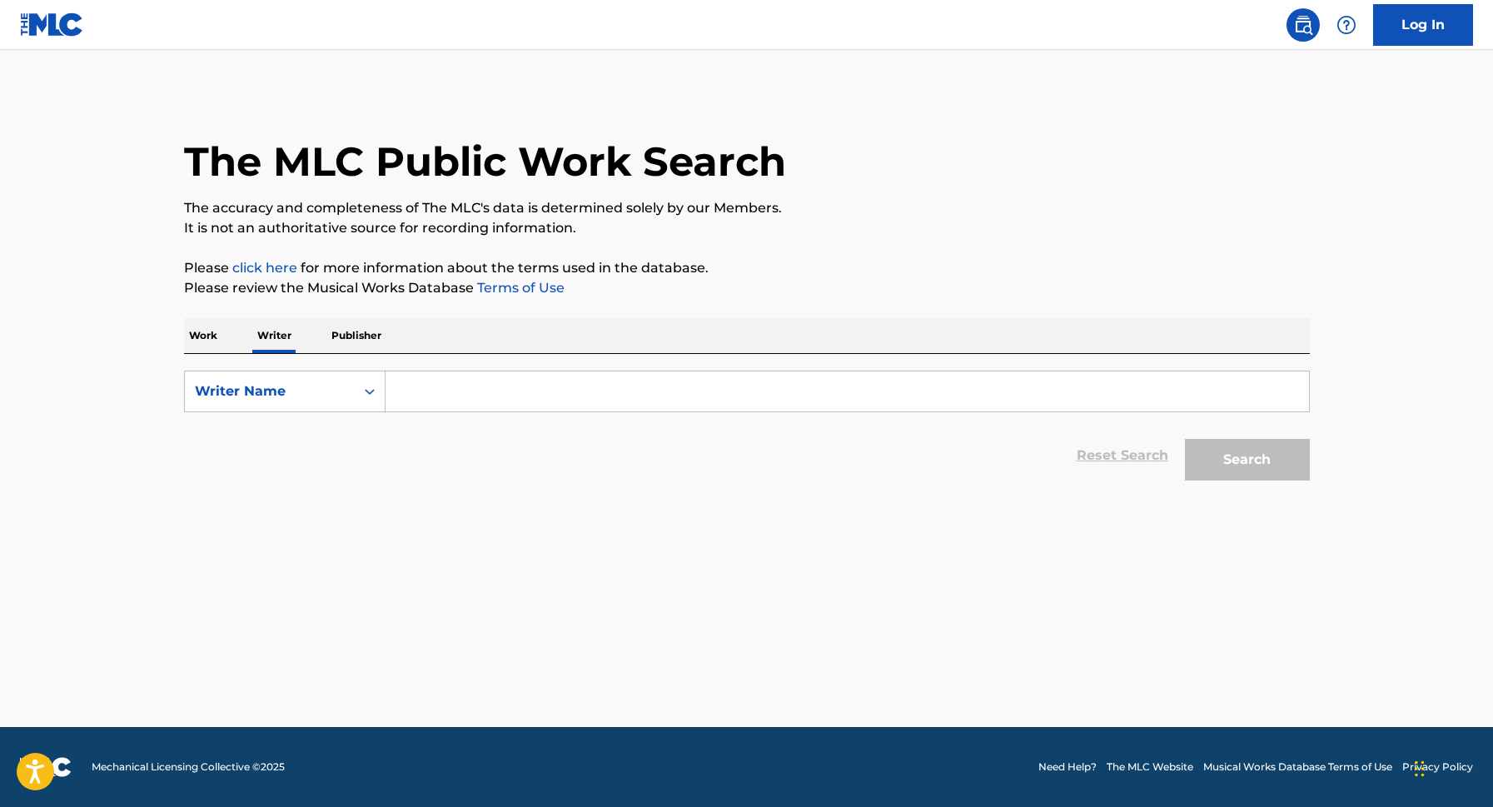
click at [469, 395] on input "Search Form" at bounding box center [848, 391] width 924 height 40
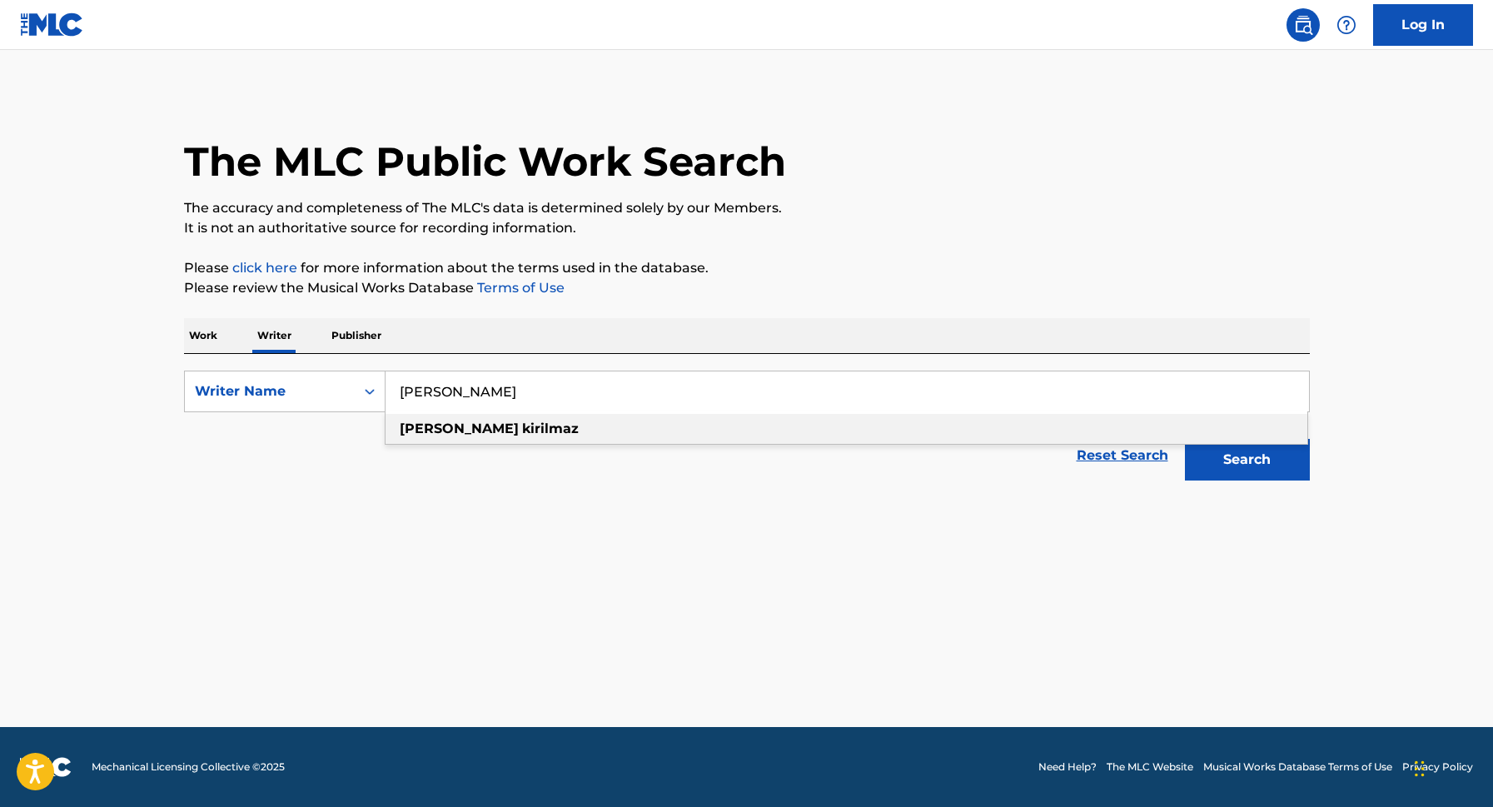
click at [522, 425] on strong "kirilmaz" at bounding box center [550, 429] width 57 height 16
type input "[PERSON_NAME]"
click at [1252, 456] on button "Search" at bounding box center [1247, 460] width 125 height 42
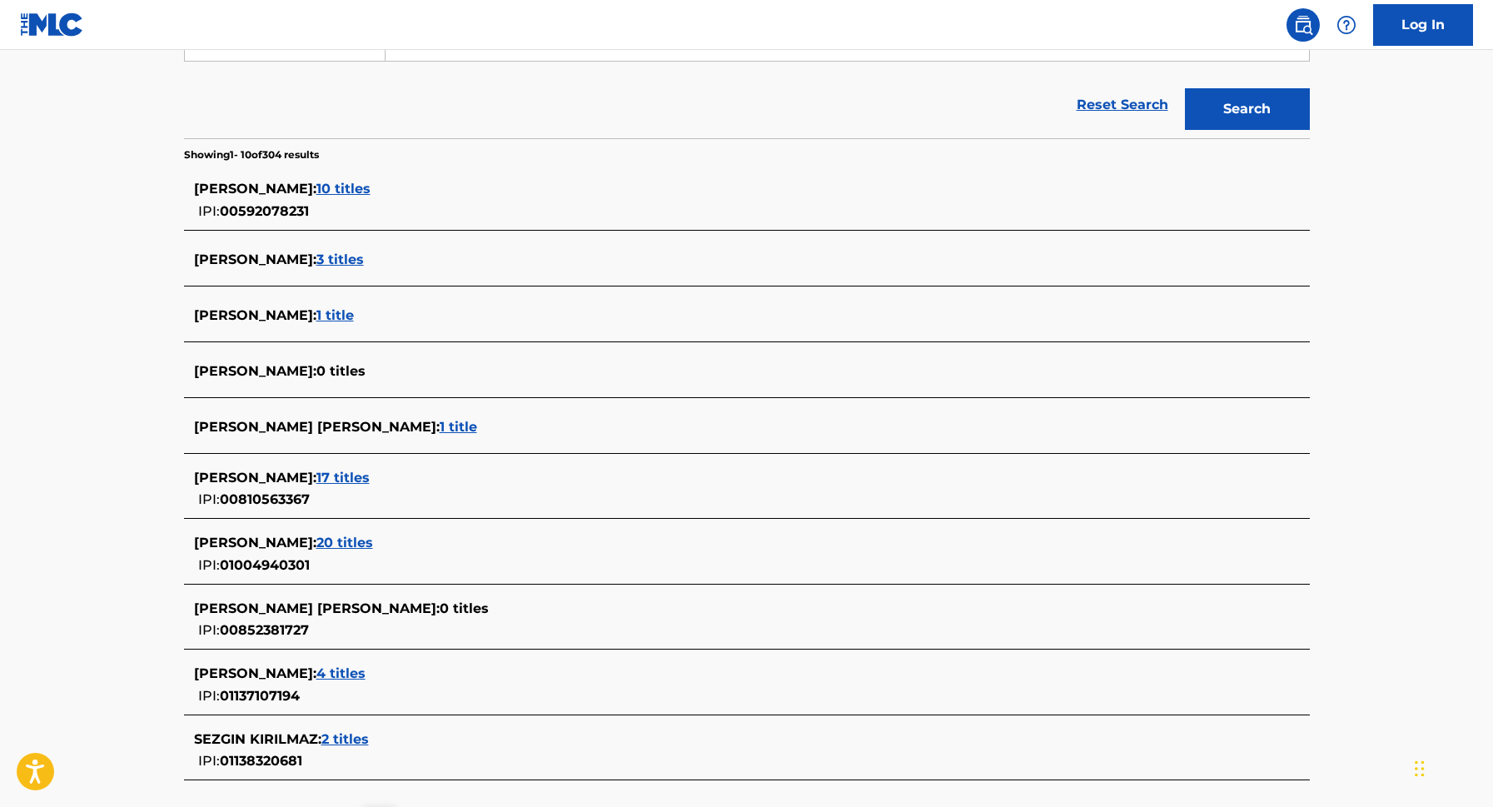
scroll to position [351, 0]
click at [361, 187] on span "10 titles" at bounding box center [343, 188] width 54 height 16
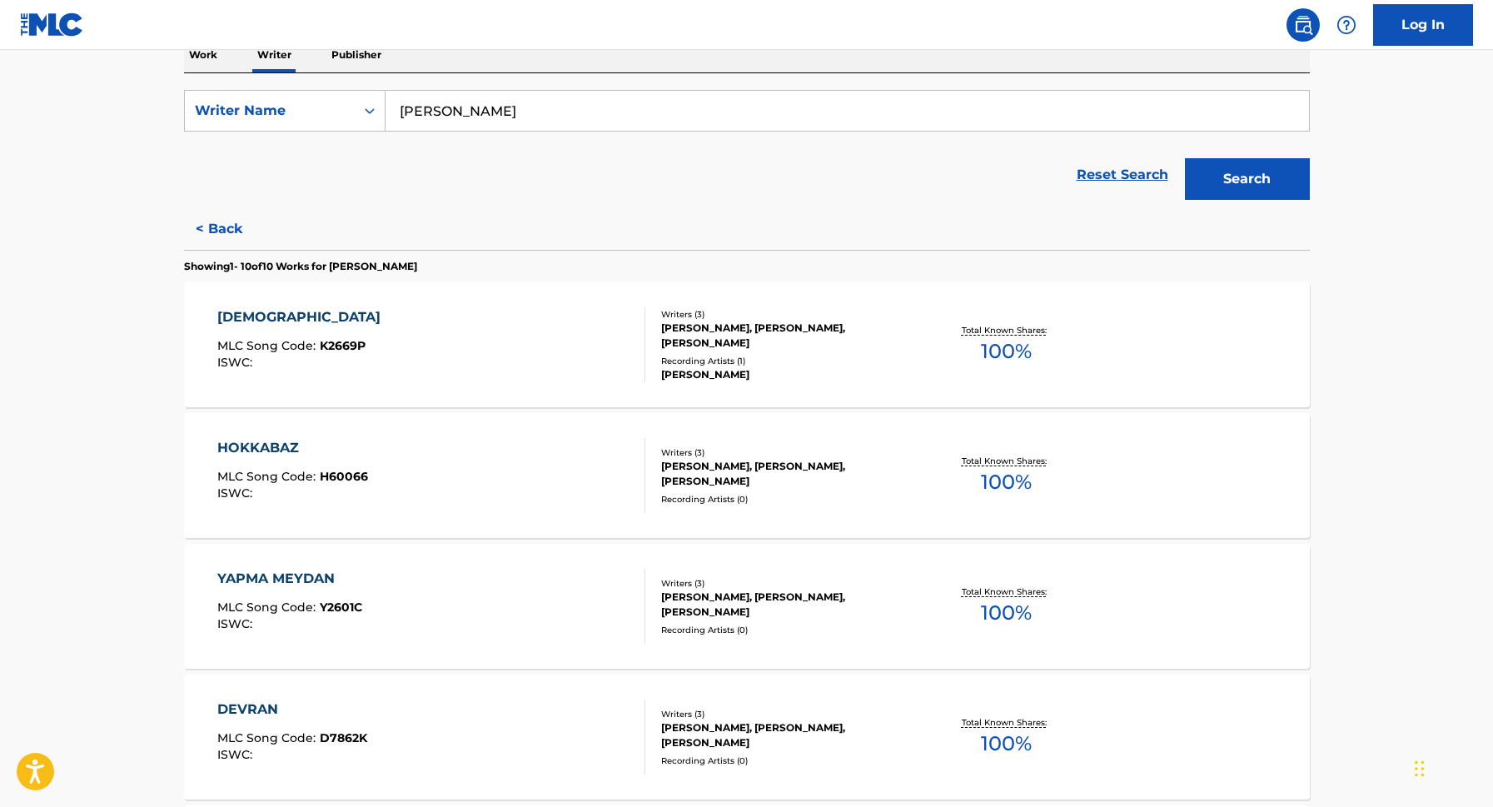
scroll to position [277, 0]
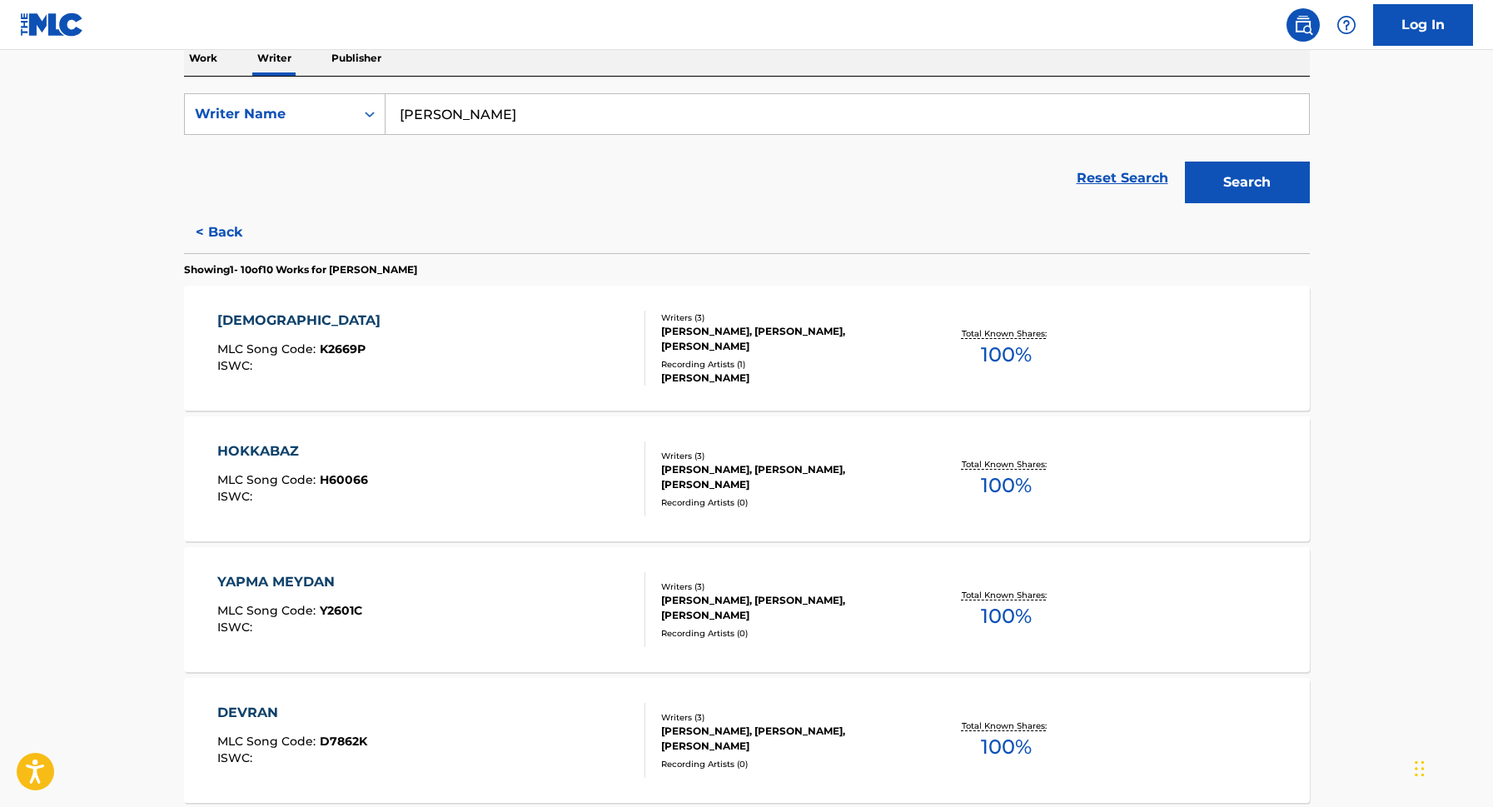
click at [529, 381] on div "[PERSON_NAME] MLC Song Code : K2669P ISWC :" at bounding box center [431, 348] width 428 height 75
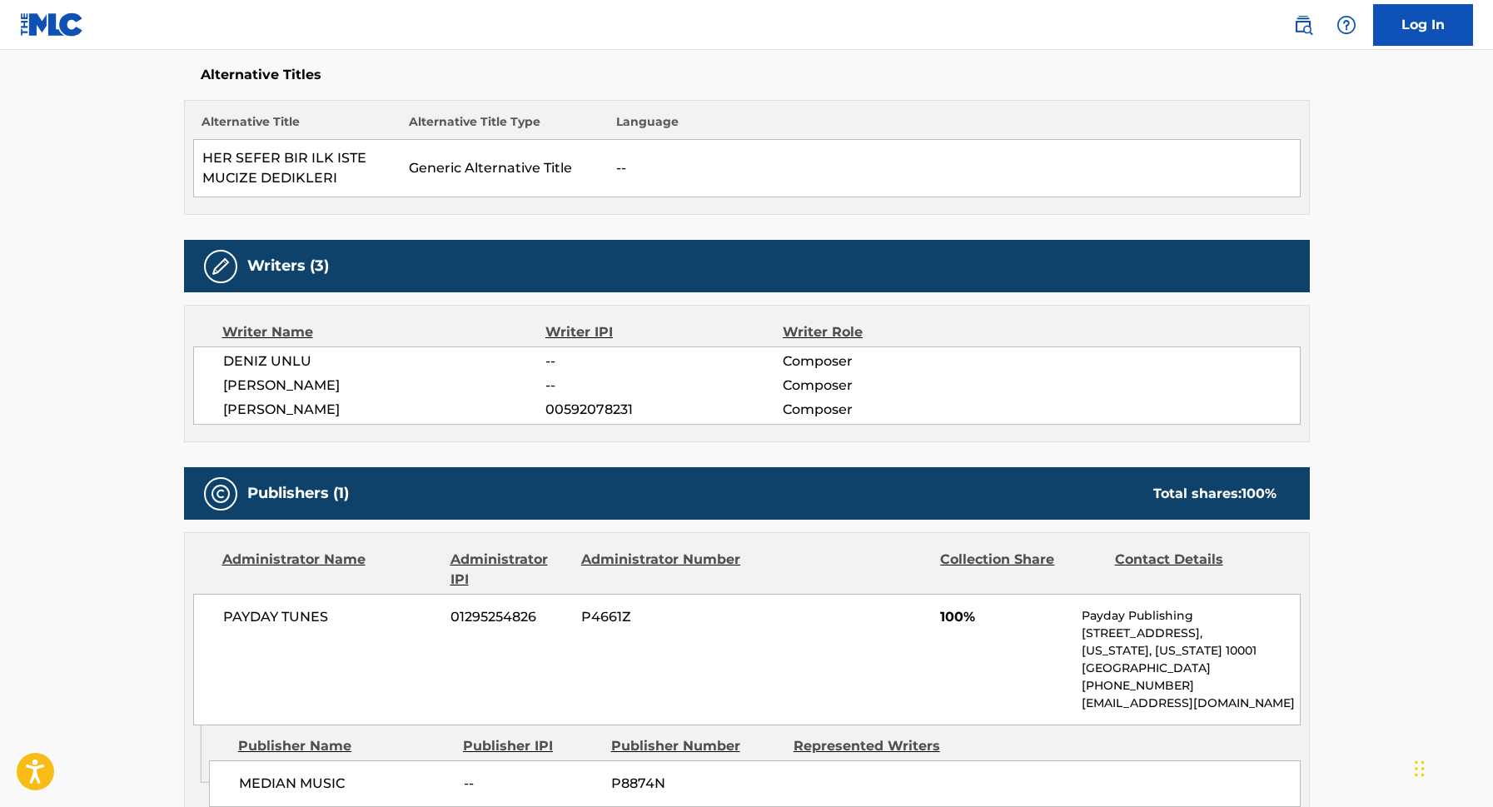
scroll to position [571, 0]
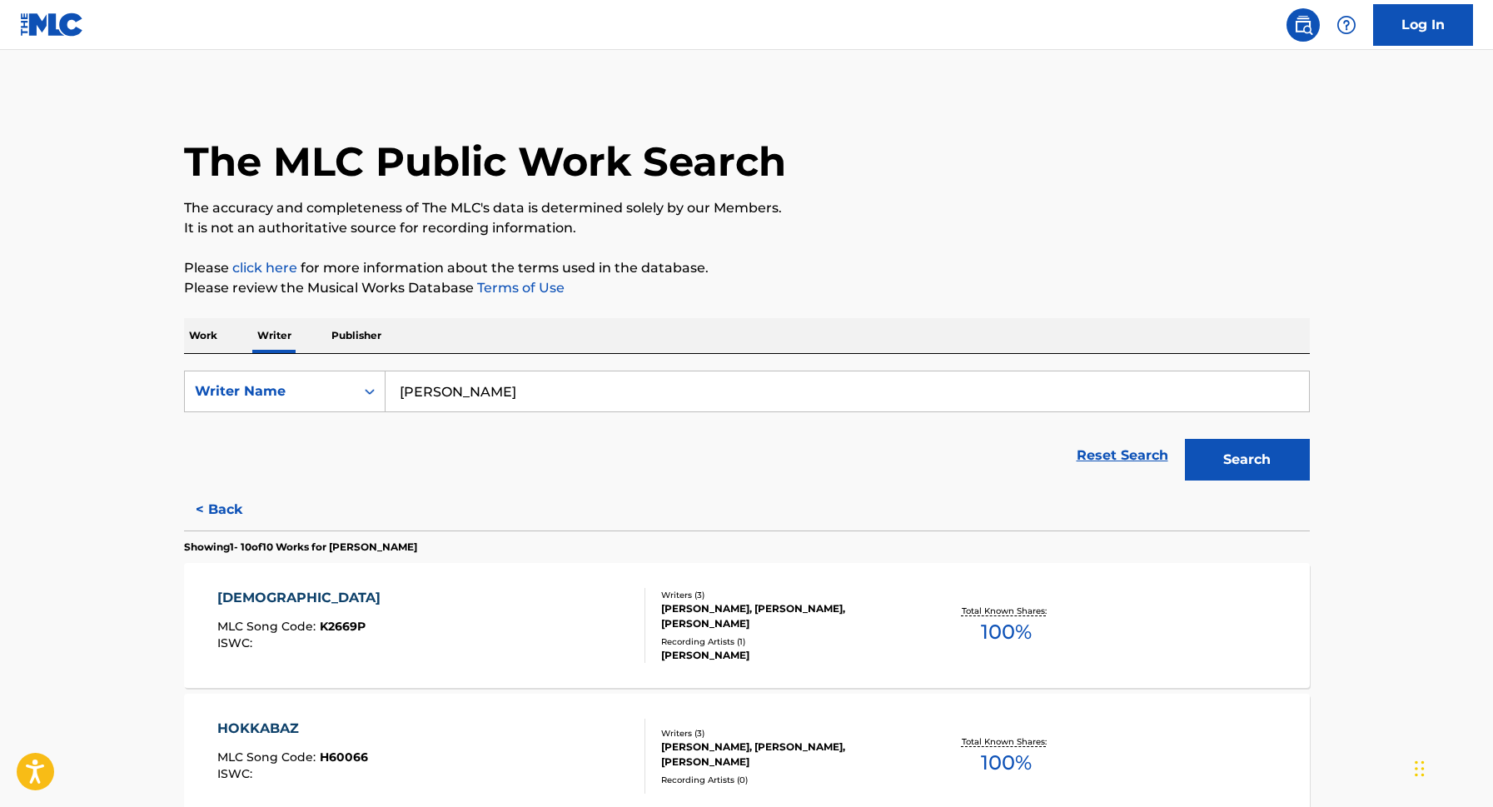
click at [495, 401] on input "[PERSON_NAME]" at bounding box center [848, 391] width 924 height 40
type input "C"
type input "c"
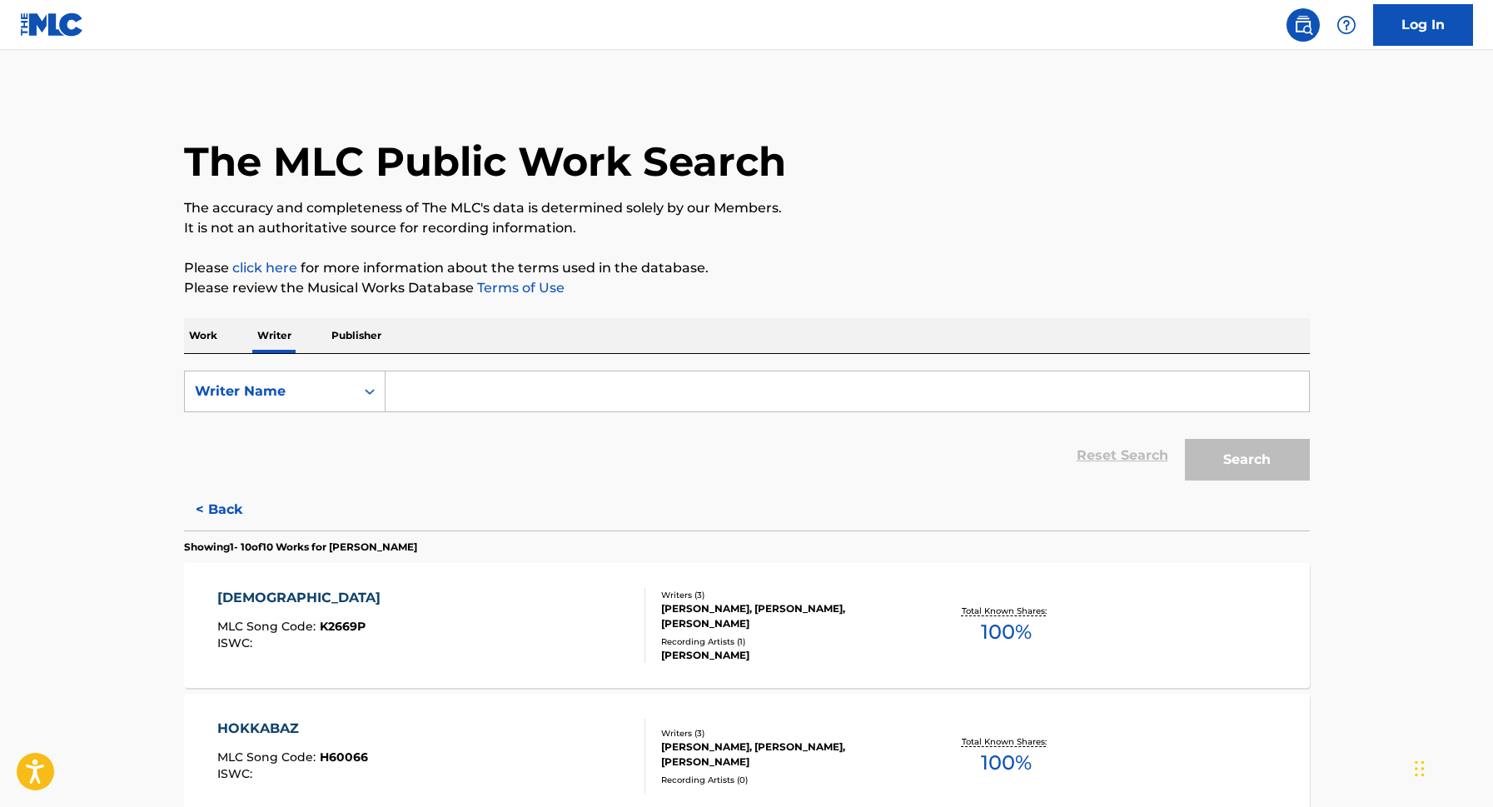
click at [361, 336] on p "Publisher" at bounding box center [356, 335] width 60 height 35
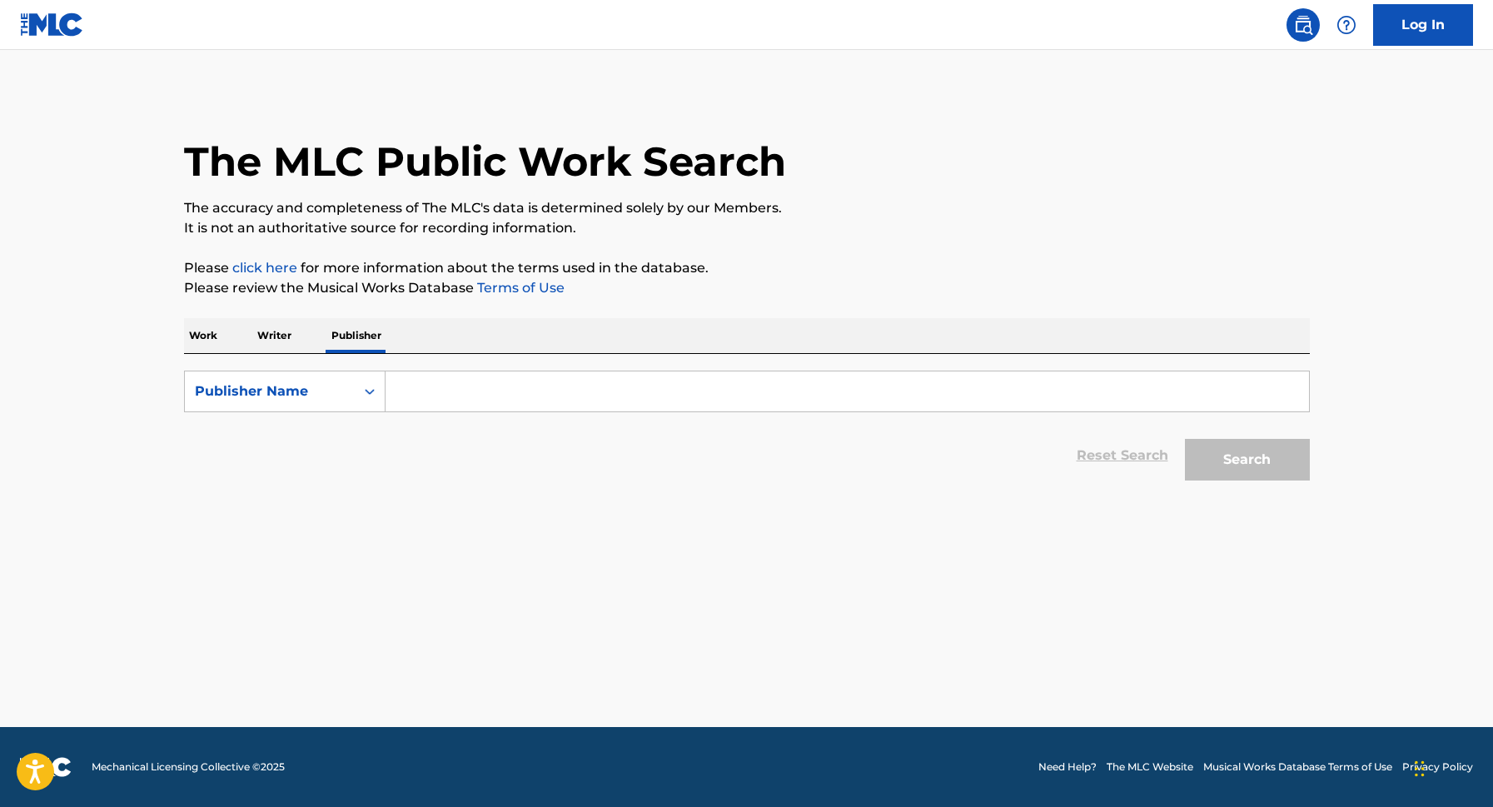
click at [284, 340] on p "Writer" at bounding box center [274, 335] width 44 height 35
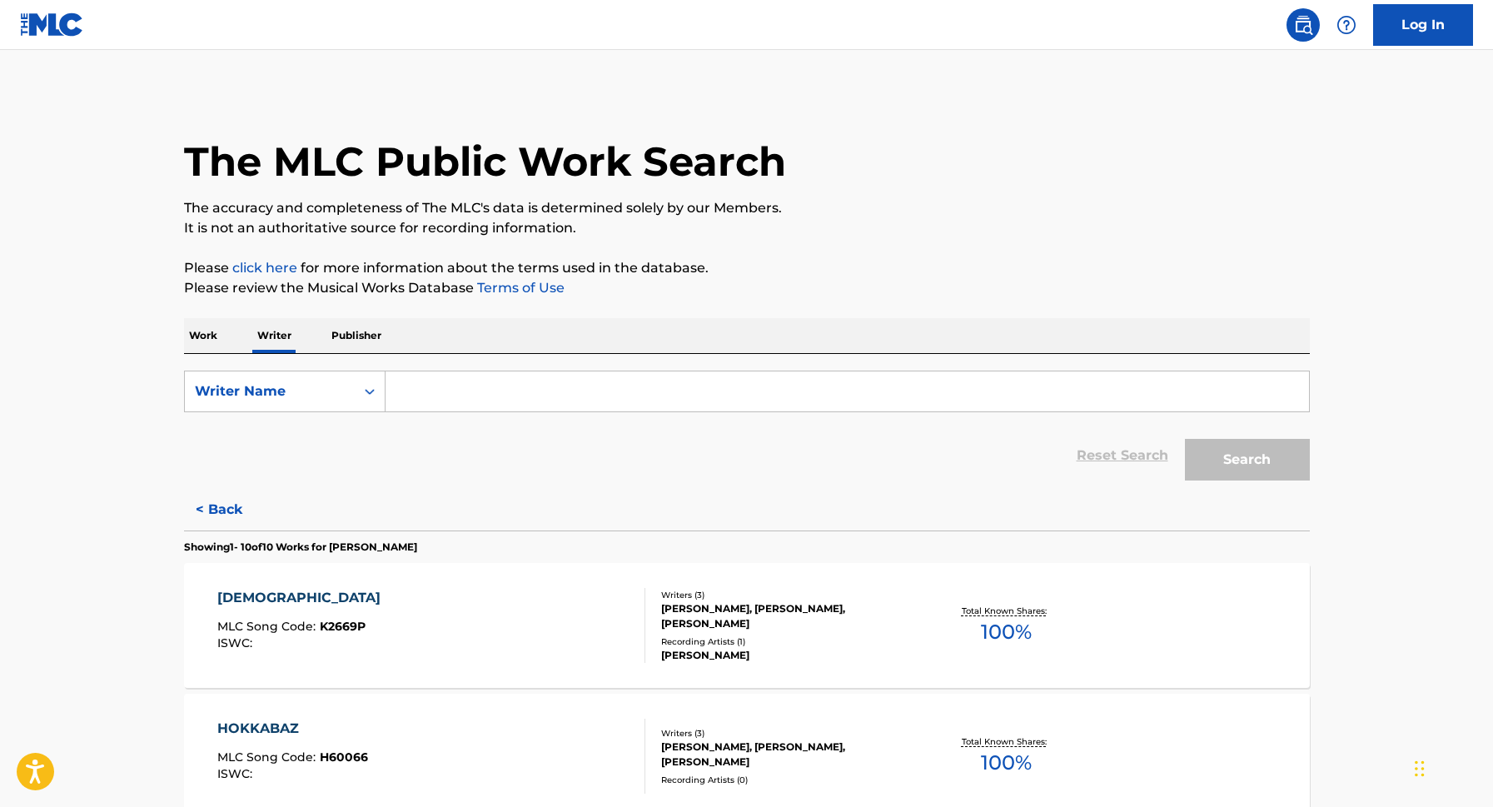
click at [496, 389] on input "Search Form" at bounding box center [848, 391] width 924 height 40
